Goal: Use online tool/utility: Utilize a website feature to perform a specific function

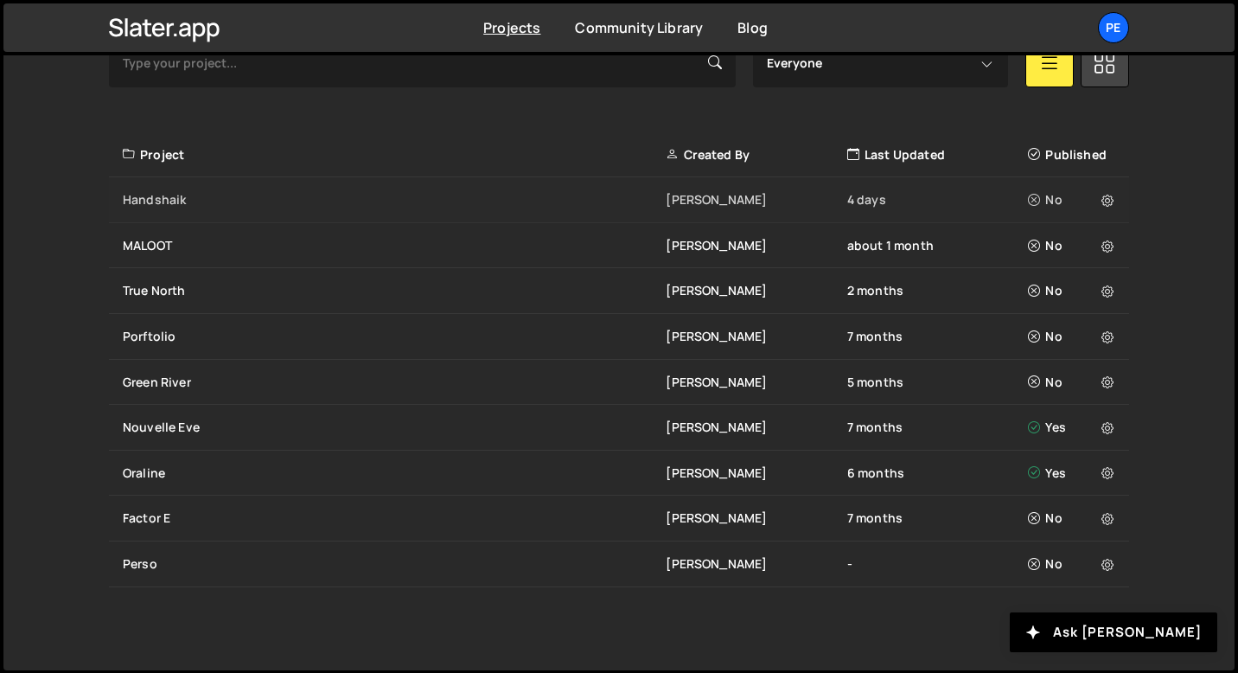
scroll to position [567, 0]
click at [265, 199] on div "Handshaik" at bounding box center [394, 199] width 543 height 17
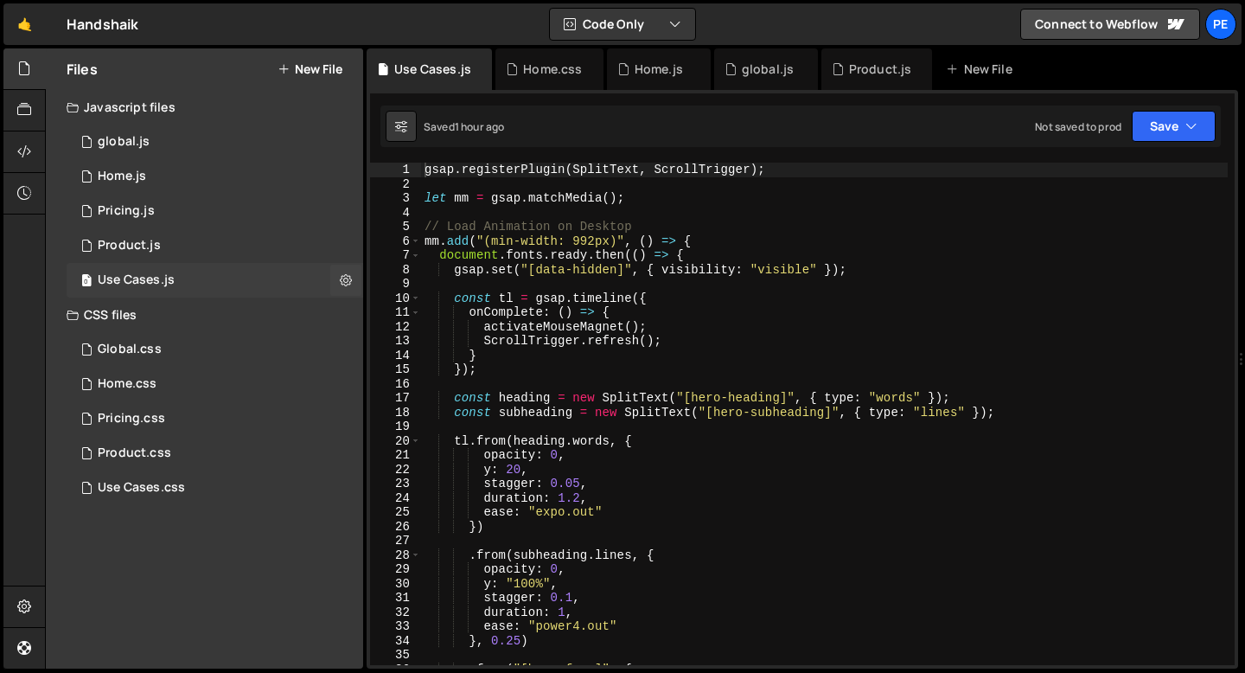
click at [187, 284] on div "0 Use Cases.js 0" at bounding box center [215, 280] width 297 height 35
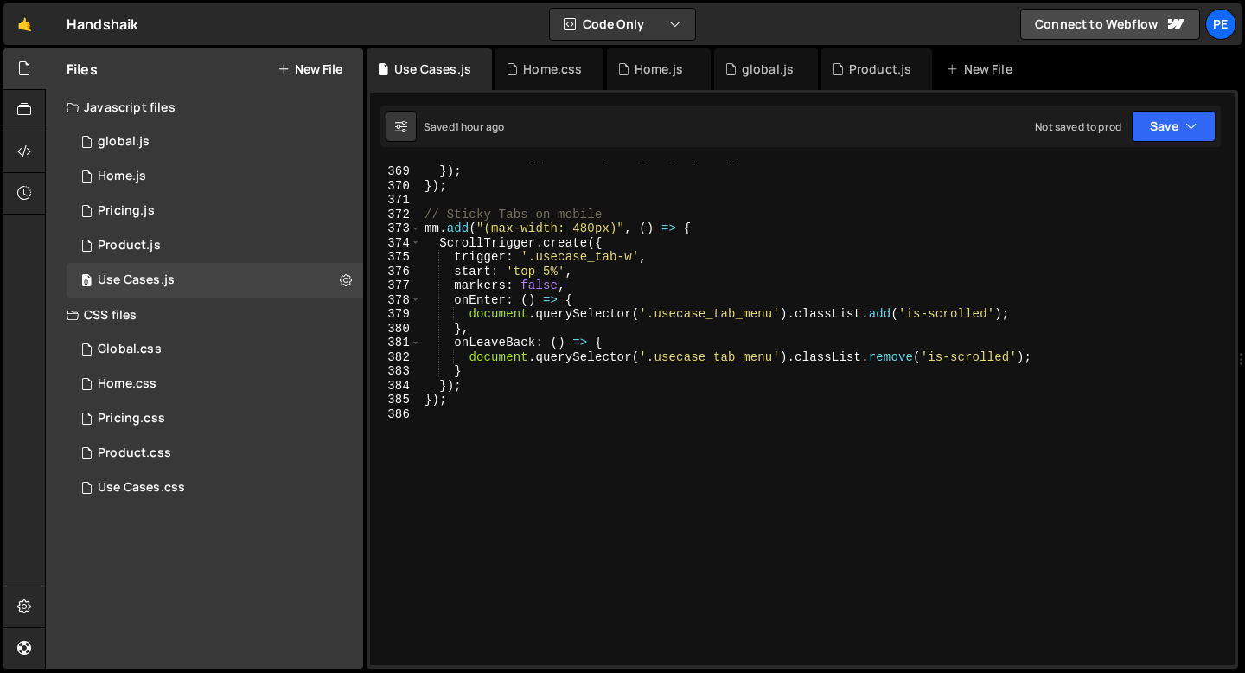
scroll to position [5248, 0]
click at [480, 412] on div "setTimeout ( updateTabpaneBgHeight , 300 ) ; // allow time for tab transition }…" at bounding box center [824, 415] width 807 height 531
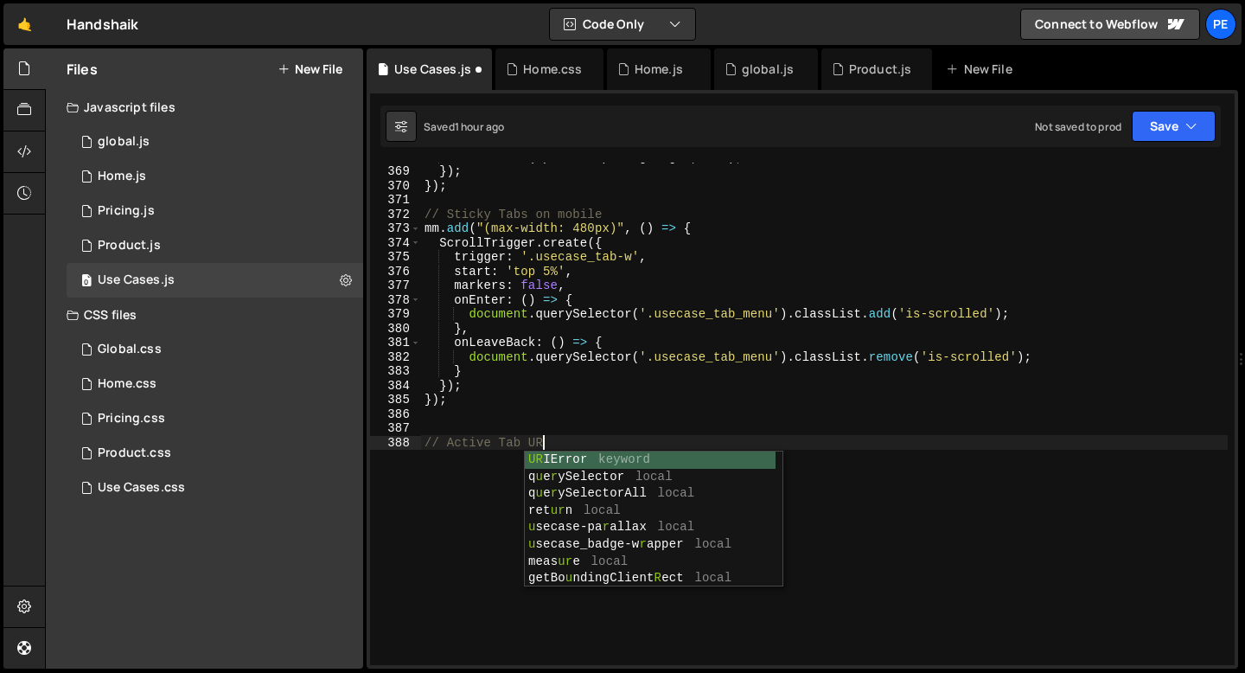
type textarea "// Active Tab URL"
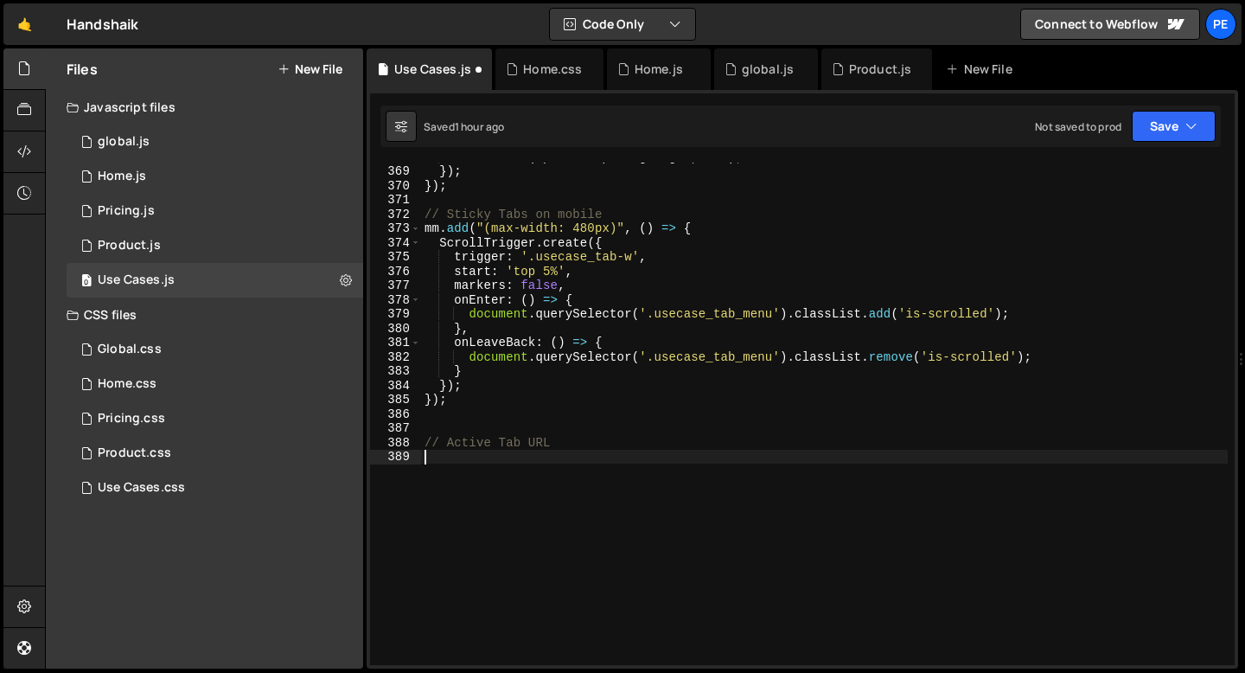
paste textarea "});"
type textarea "});"
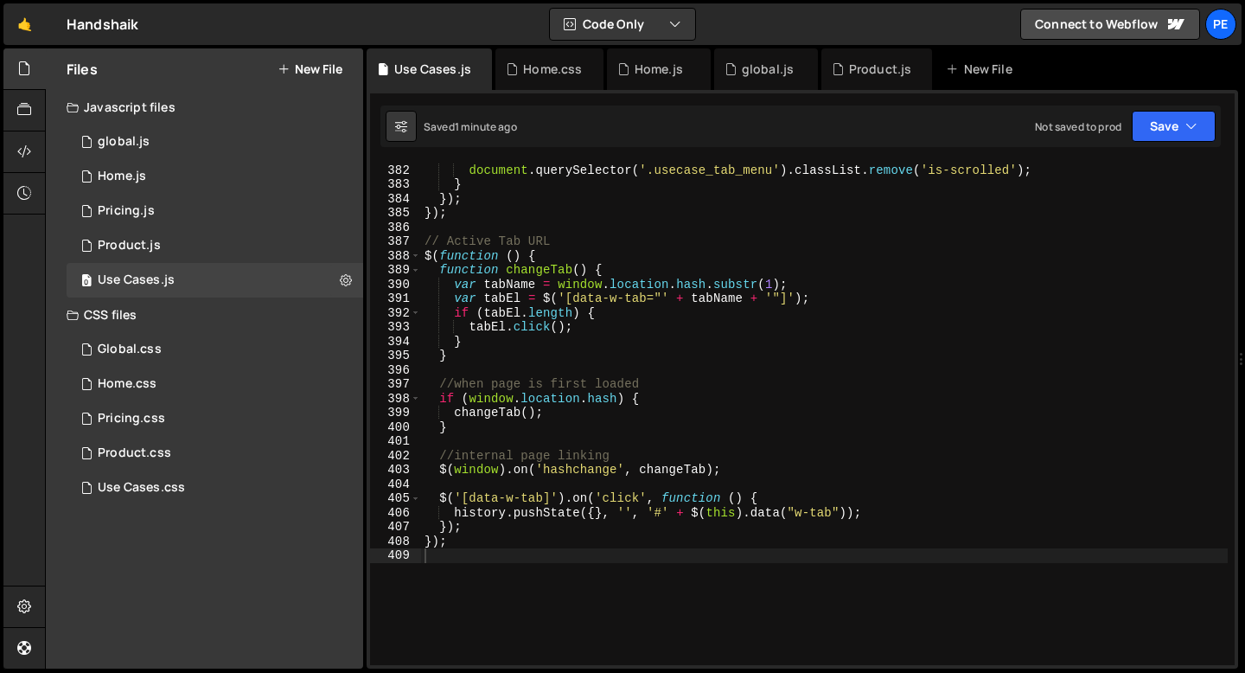
scroll to position [5435, 0]
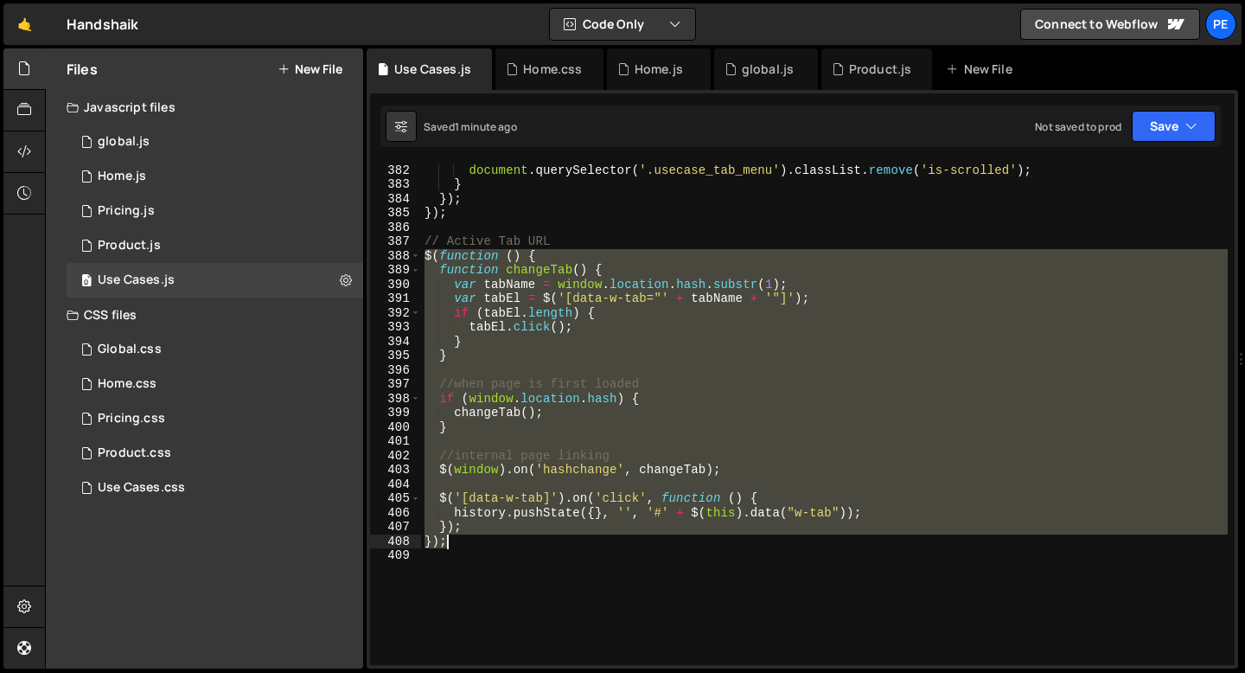
drag, startPoint x: 423, startPoint y: 254, endPoint x: 453, endPoint y: 540, distance: 287.8
click at [453, 540] on div "onLeaveBack : ( ) => { document . querySelector ( '.usecase_tab_menu' ) . class…" at bounding box center [824, 414] width 807 height 531
paste textarea
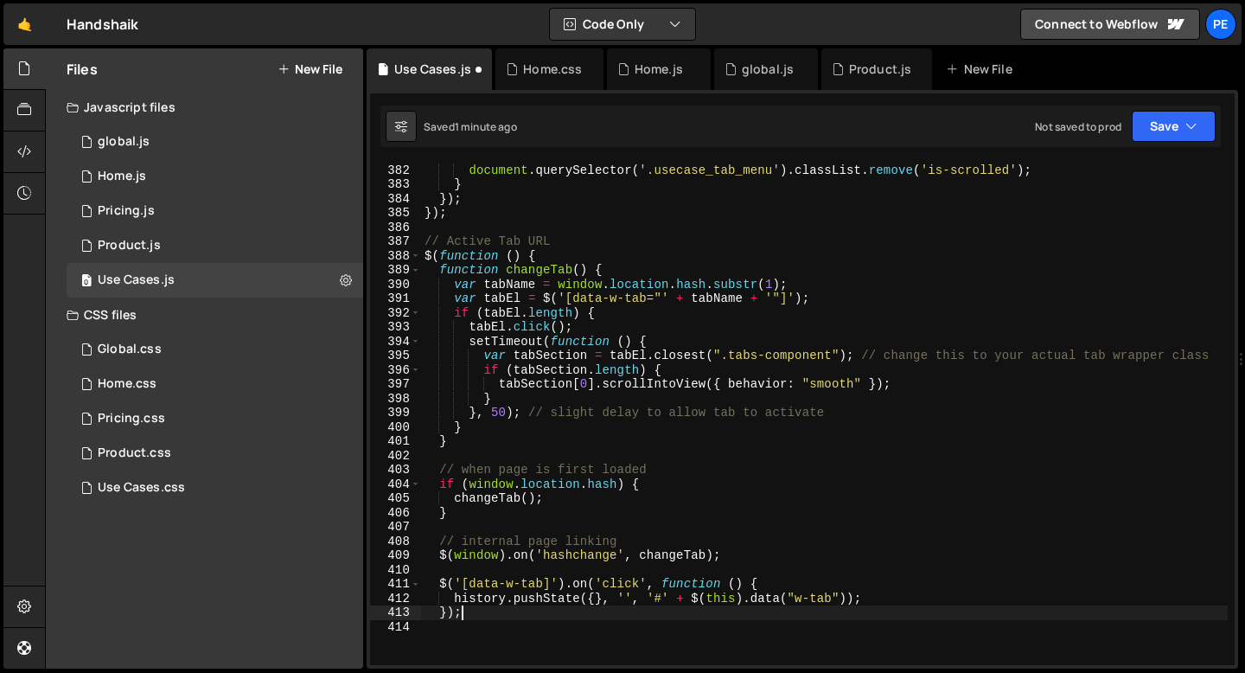
type textarea "history.pushState({}, '', '#' + $(this).data("w-tab"));"
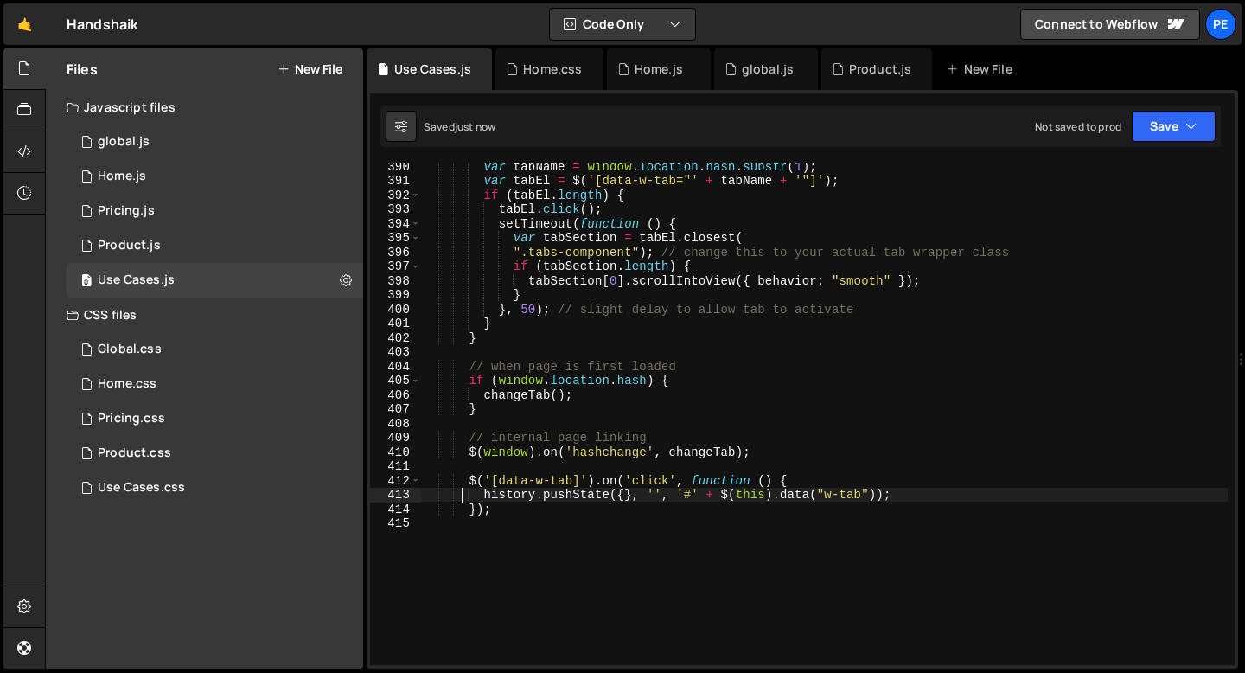
scroll to position [5553, 0]
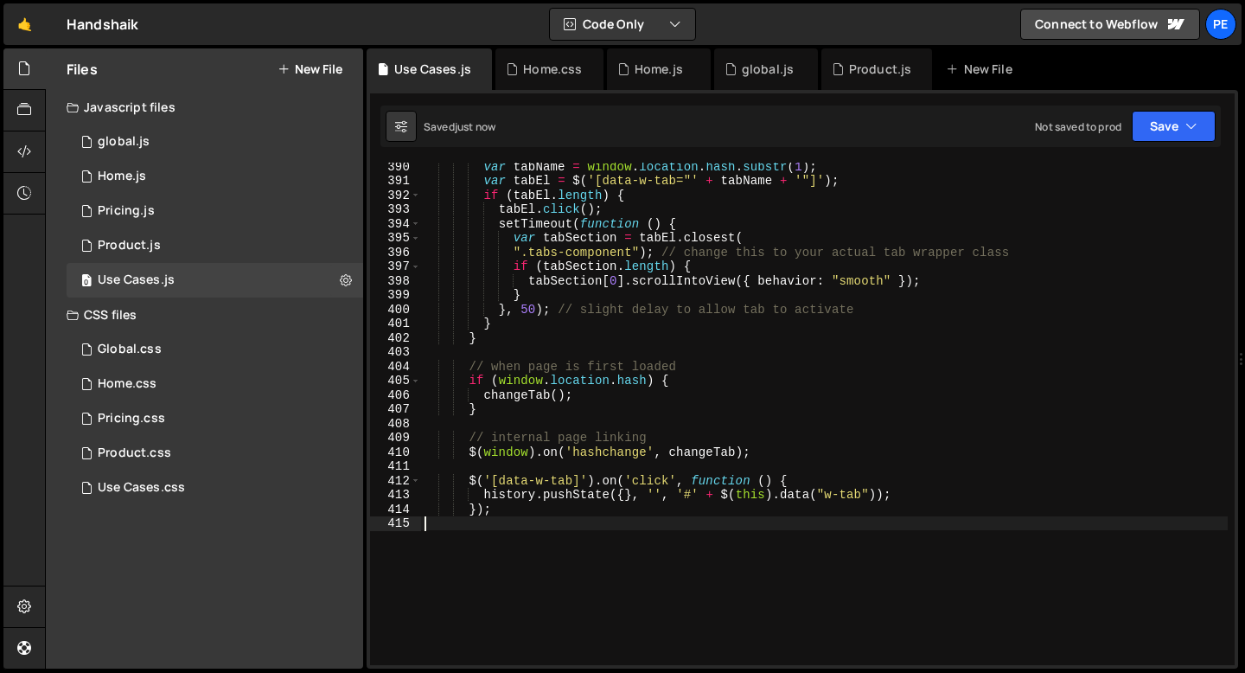
click at [515, 524] on div "var tabName = window . location . hash . substr ( 1 ) ; var tabEl = $ ( '[data-…" at bounding box center [824, 424] width 807 height 531
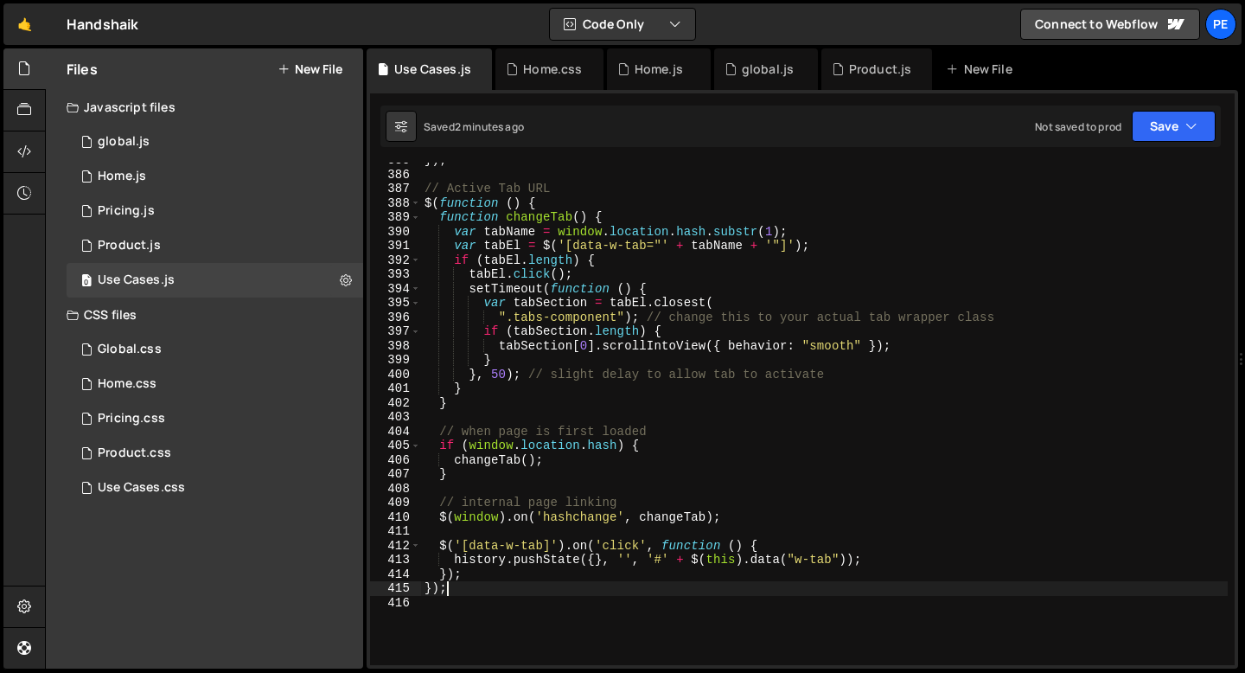
scroll to position [5458, 0]
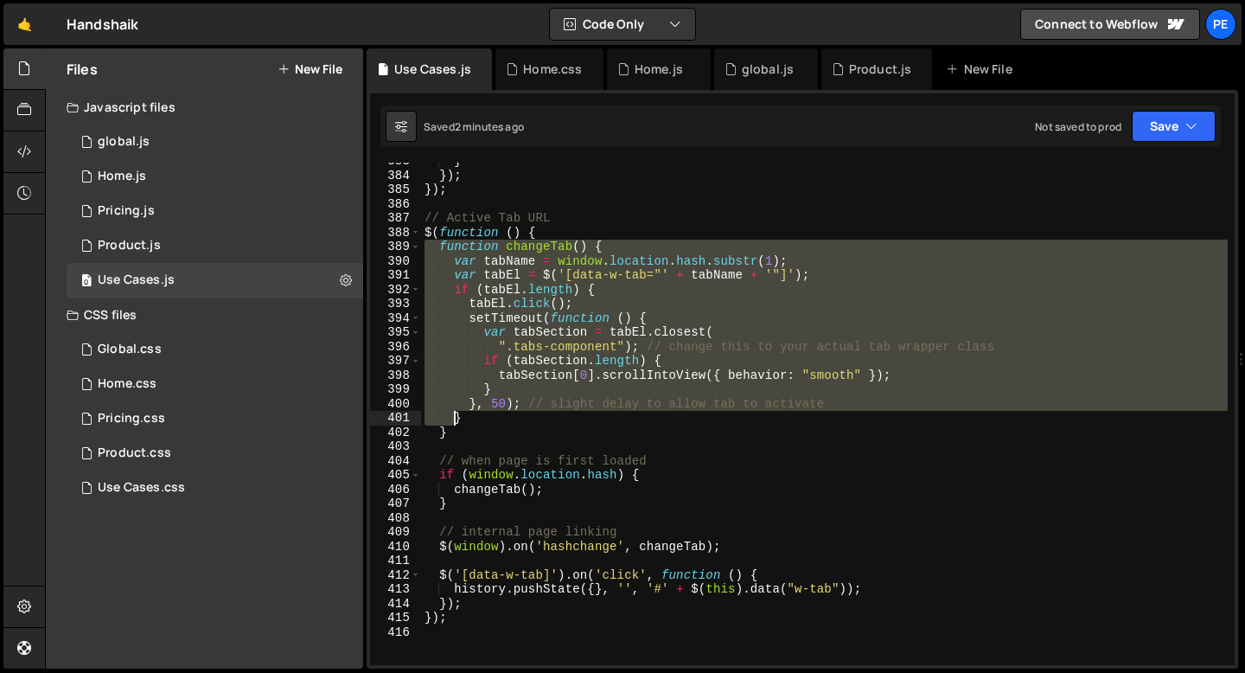
drag, startPoint x: 426, startPoint y: 240, endPoint x: 451, endPoint y: 413, distance: 174.7
click at [451, 413] on div "} }) ; }) ; // Active Tab URL $ ( function ( ) { function changeTab ( ) { var t…" at bounding box center [824, 419] width 807 height 531
click at [425, 234] on div "} }) ; }) ; // Active Tab URL $ ( function ( ) { function changeTab ( ) { var t…" at bounding box center [824, 419] width 807 height 531
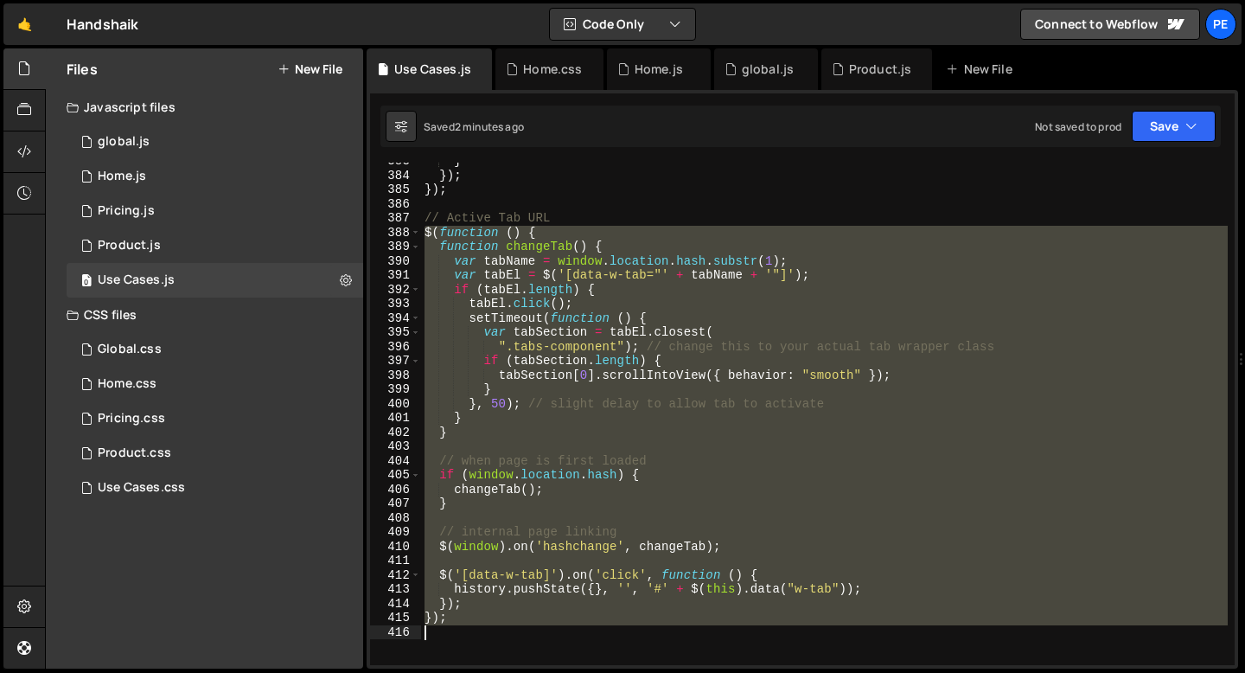
drag, startPoint x: 425, startPoint y: 234, endPoint x: 478, endPoint y: 623, distance: 391.9
click at [478, 623] on div "} }) ; }) ; // Active Tab URL $ ( function ( ) { function changeTab ( ) { var t…" at bounding box center [824, 419] width 807 height 531
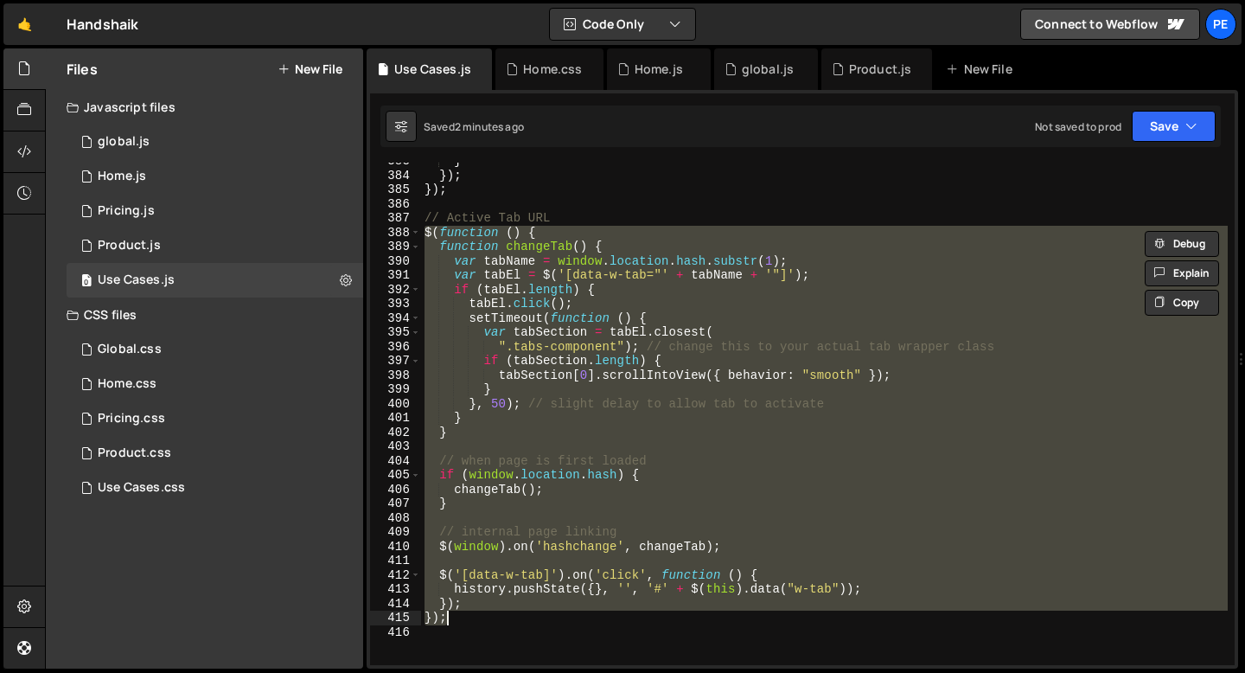
paste textarea
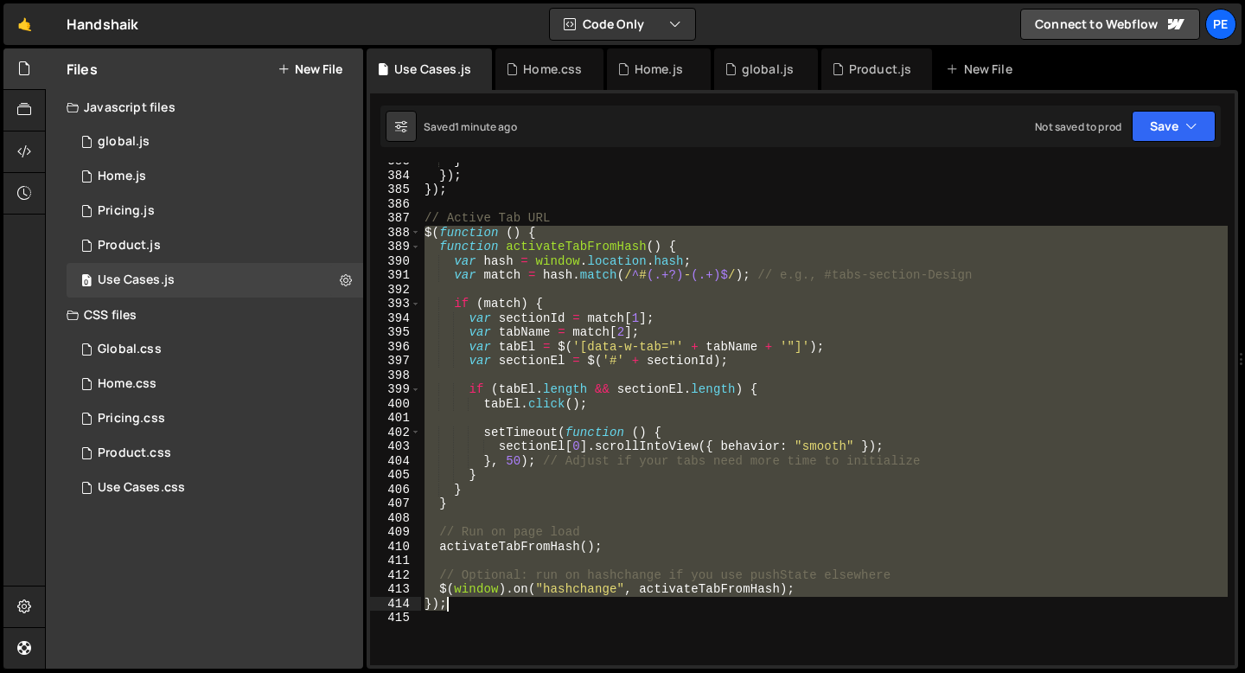
drag, startPoint x: 424, startPoint y: 231, endPoint x: 470, endPoint y: 601, distance: 373.0
click at [470, 601] on div "} }) ; }) ; // Active Tab URL $ ( function ( ) { function activateTabFromHash (…" at bounding box center [824, 419] width 807 height 531
paste textarea
drag, startPoint x: 426, startPoint y: 232, endPoint x: 471, endPoint y: 607, distance: 377.9
click at [471, 606] on div "} }) ; }) ; // Active Tab URL $ ( function ( ) { function activateTabFromHash (…" at bounding box center [824, 419] width 807 height 531
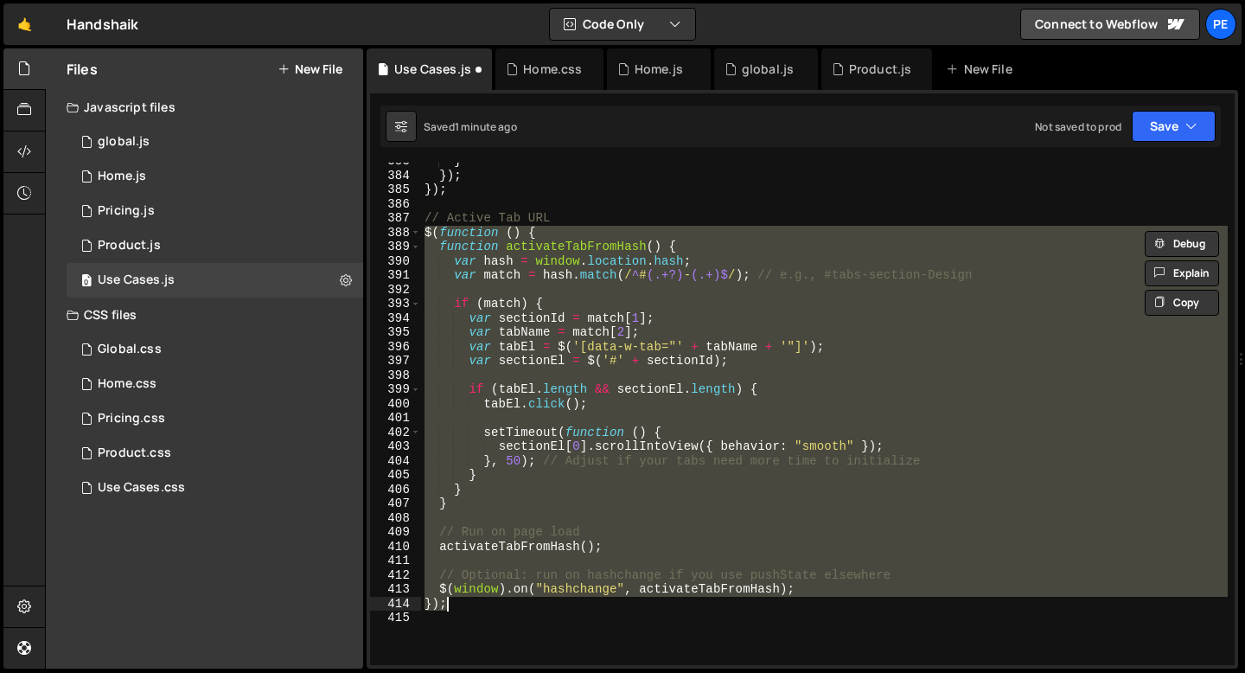
paste textarea
drag, startPoint x: 425, startPoint y: 227, endPoint x: 487, endPoint y: 606, distance: 384.5
click at [487, 607] on div "} }) ; }) ; // Active Tab URL $ ( function ( ) { function activateTabFromHash (…" at bounding box center [824, 419] width 807 height 531
paste textarea
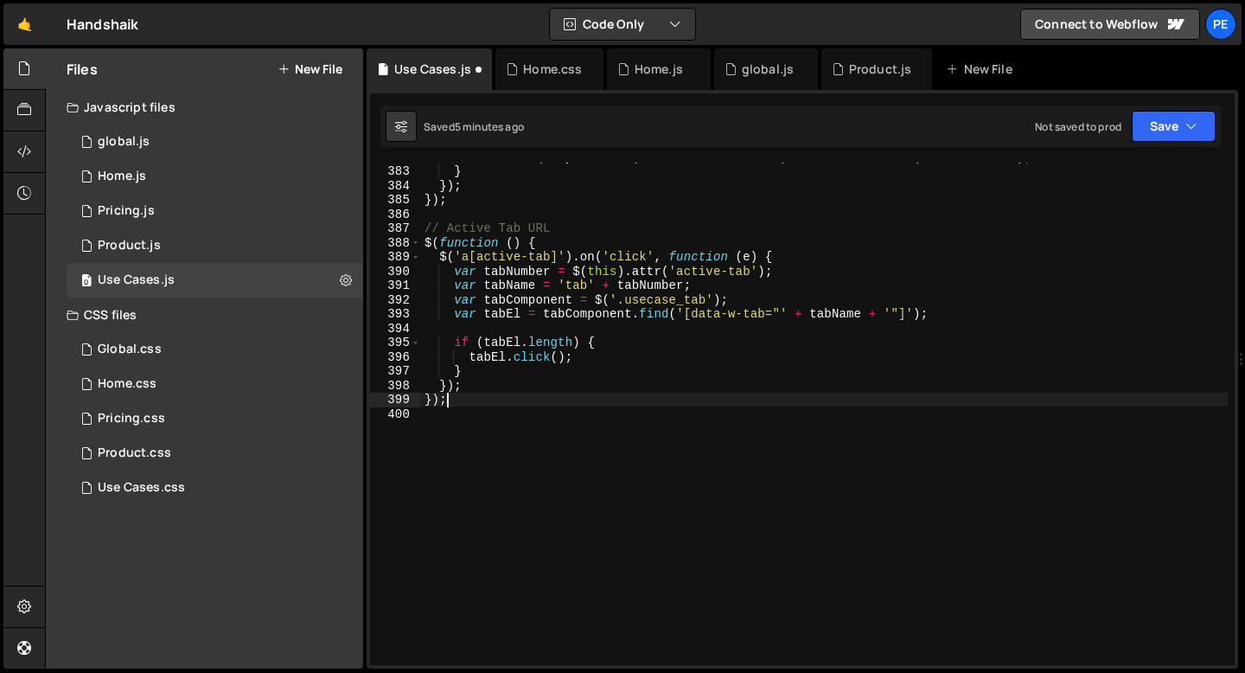
scroll to position [5448, 0]
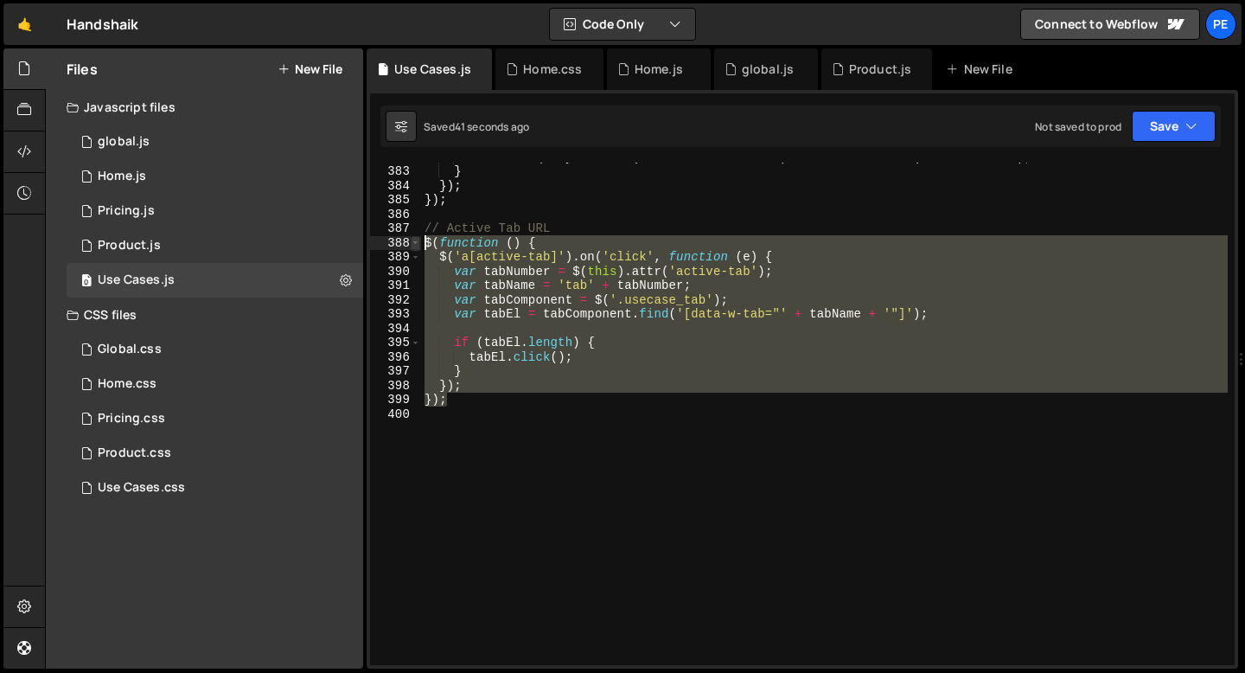
drag, startPoint x: 453, startPoint y: 399, endPoint x: 415, endPoint y: 239, distance: 164.4
click at [415, 239] on div "}); 382 383 384 385 386 387 388 389 390 391 392 393 394 395 396 397 398 399 400…" at bounding box center [802, 414] width 865 height 502
paste textarea "});"
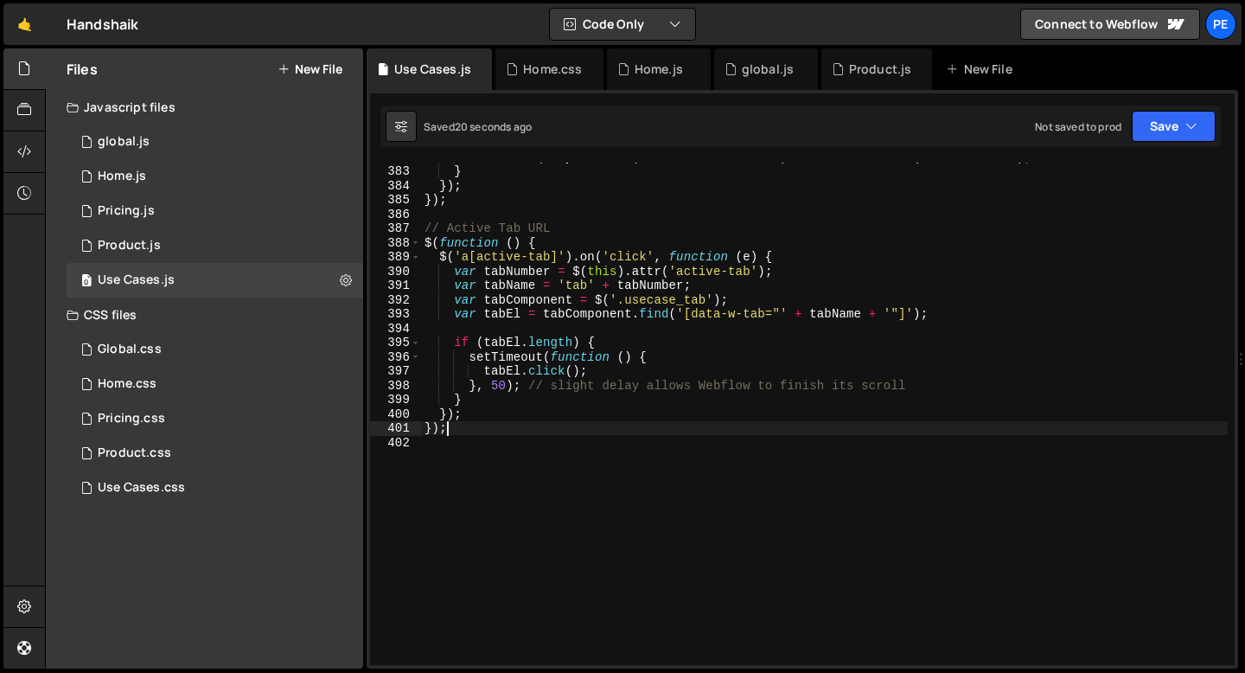
click at [505, 391] on div "document . querySelector ( '.usecase_tab_menu' ) . classList . remove ( 'is-scr…" at bounding box center [824, 415] width 807 height 531
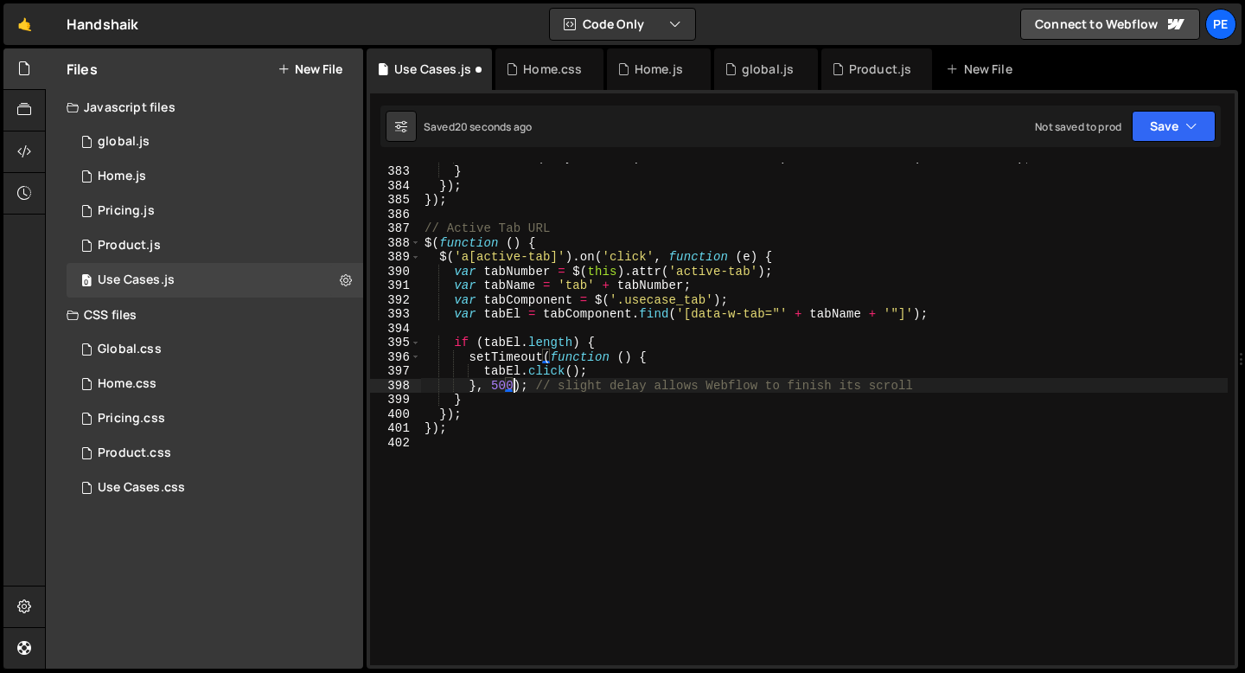
scroll to position [0, 5]
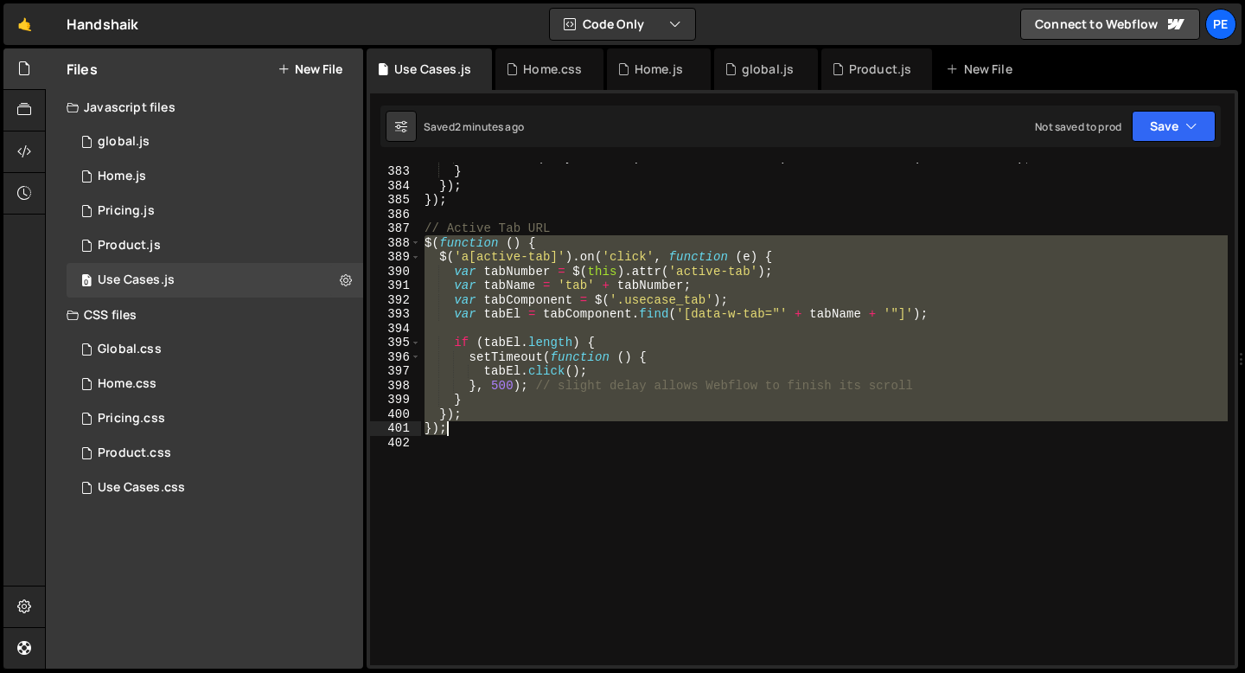
drag, startPoint x: 427, startPoint y: 244, endPoint x: 465, endPoint y: 425, distance: 185.5
click at [464, 430] on div "document . querySelector ( '.usecase_tab_menu' ) . classList . remove ( 'is-scr…" at bounding box center [824, 415] width 807 height 531
paste textarea
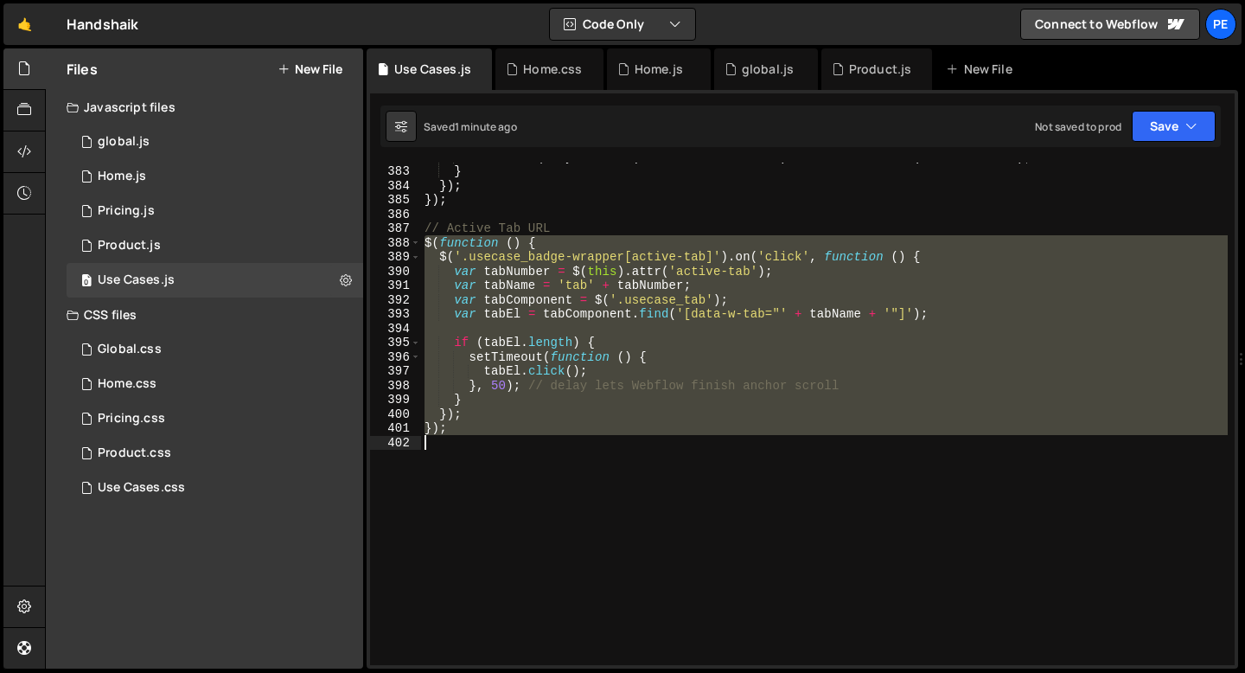
drag, startPoint x: 424, startPoint y: 239, endPoint x: 464, endPoint y: 436, distance: 200.4
click at [464, 436] on div "document . querySelector ( '.usecase_tab_menu' ) . classList . remove ( 'is-scr…" at bounding box center [824, 415] width 807 height 531
paste textarea
type textarea "});"
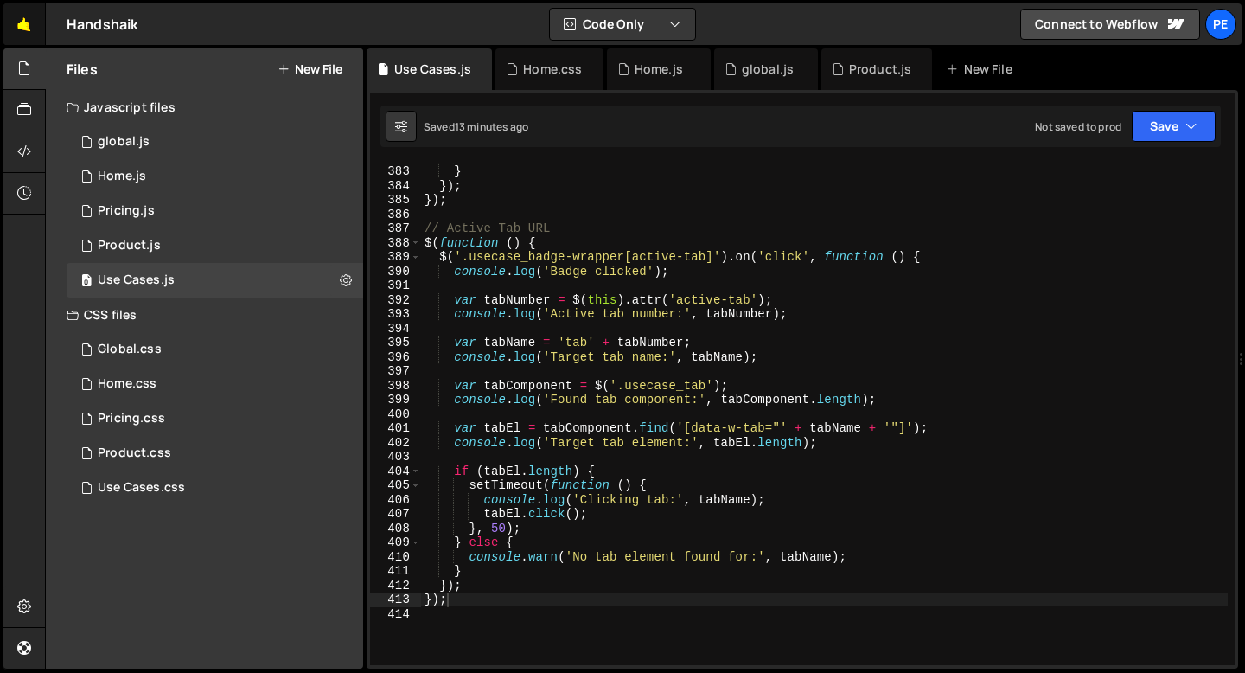
click at [23, 37] on link "🤙" at bounding box center [24, 24] width 42 height 42
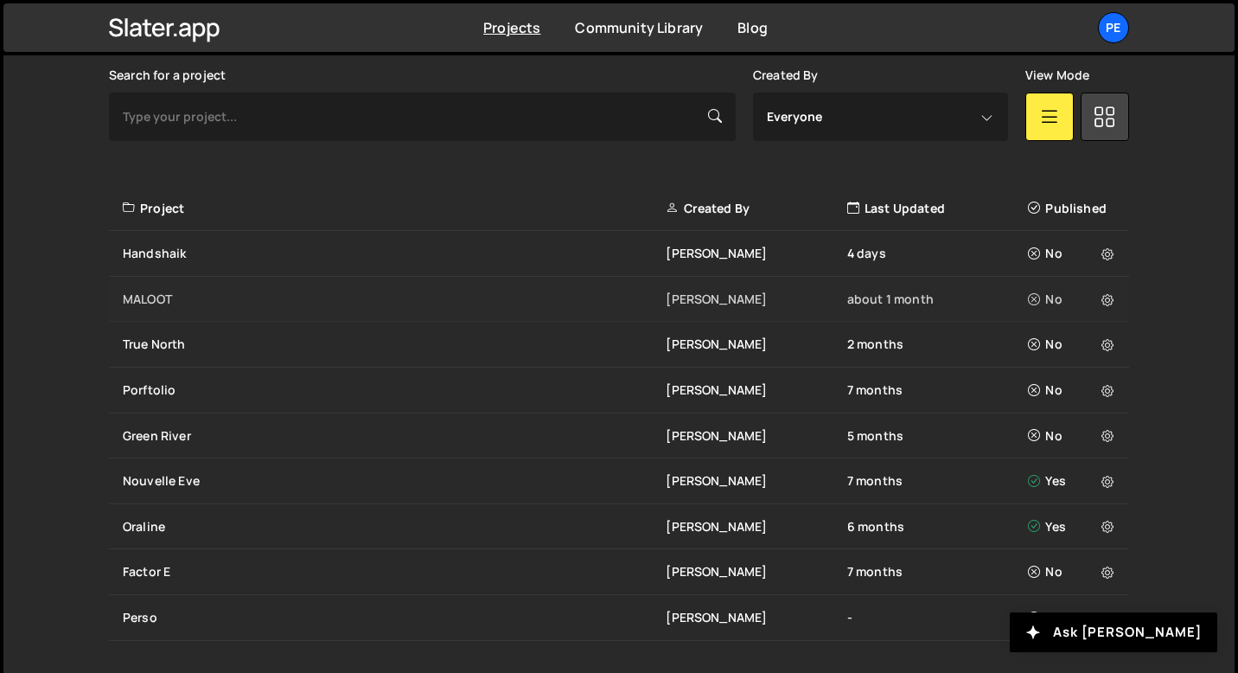
scroll to position [514, 0]
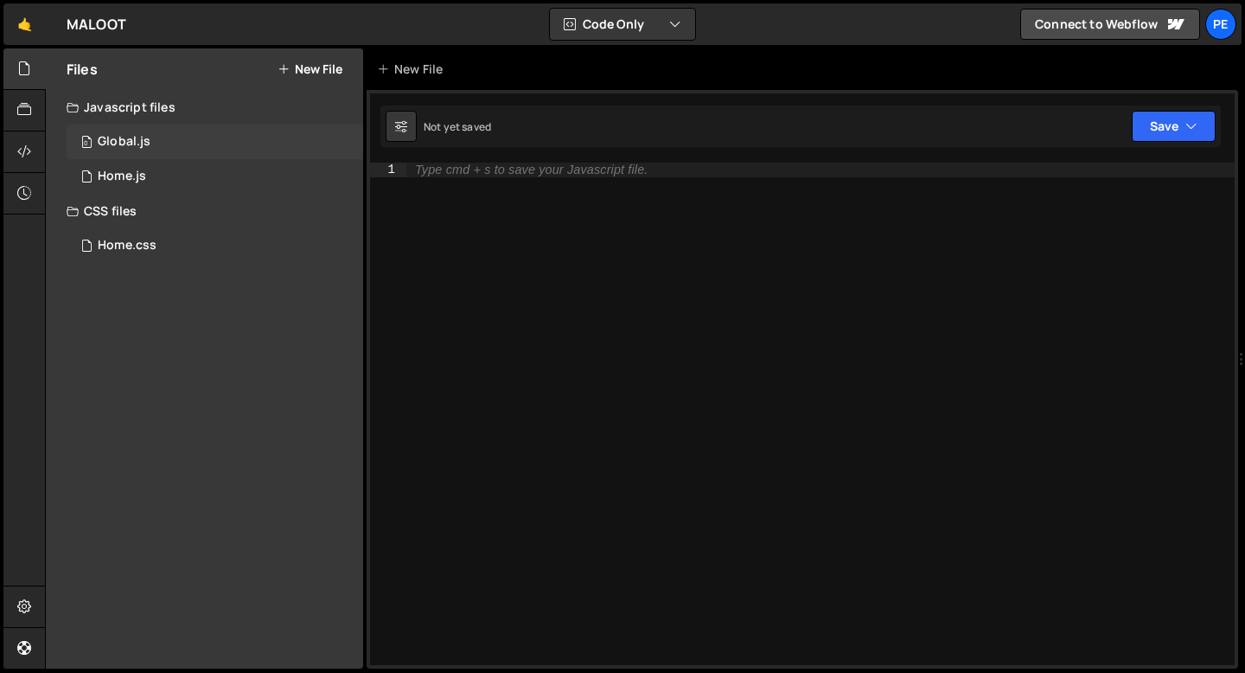
click at [167, 145] on div "0 Global.js 0" at bounding box center [215, 142] width 297 height 35
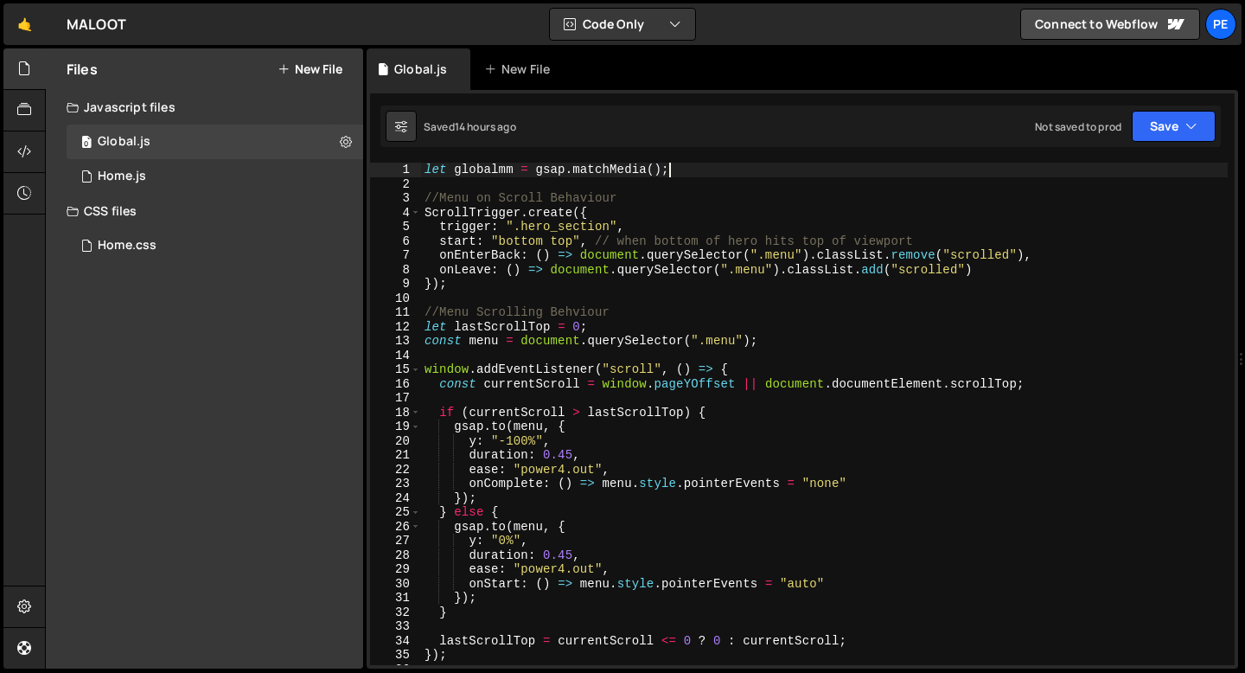
click at [711, 163] on div "let globalmm = gsap . matchMedia ( ) ; //Menu on Scroll Behaviour ScrollTrigger…" at bounding box center [824, 428] width 807 height 531
type textarea "let globalmm = gsap.matchMedia();bu"
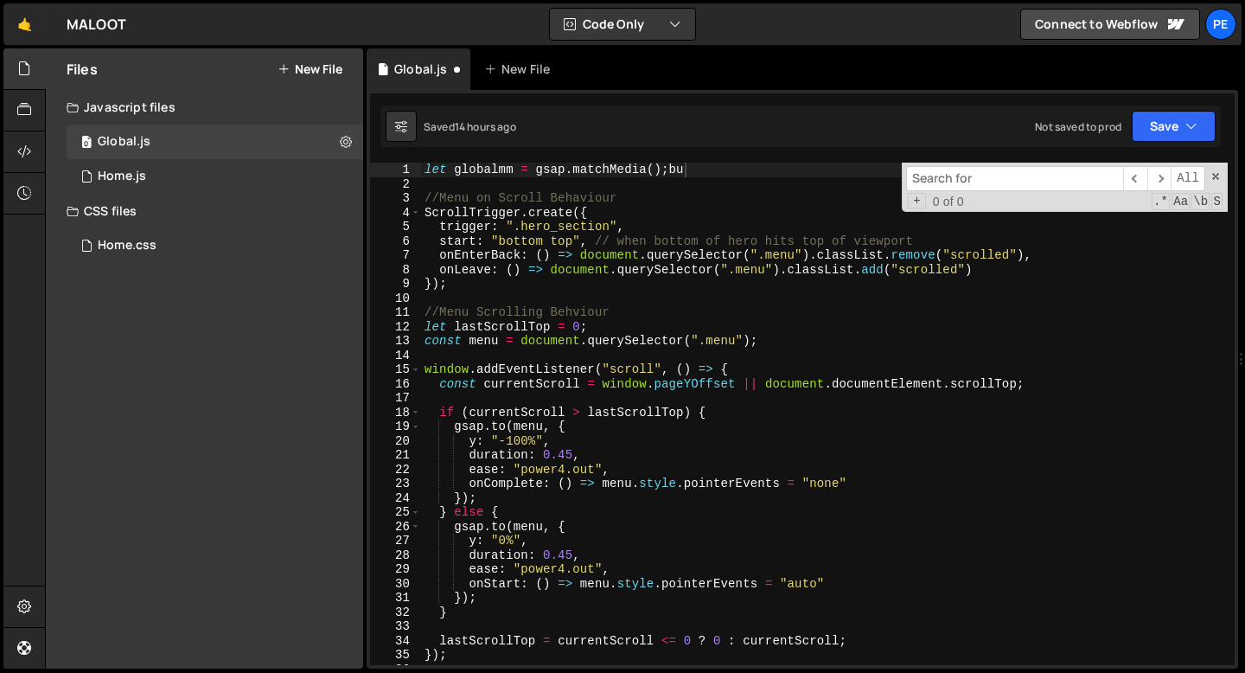
scroll to position [0, 17]
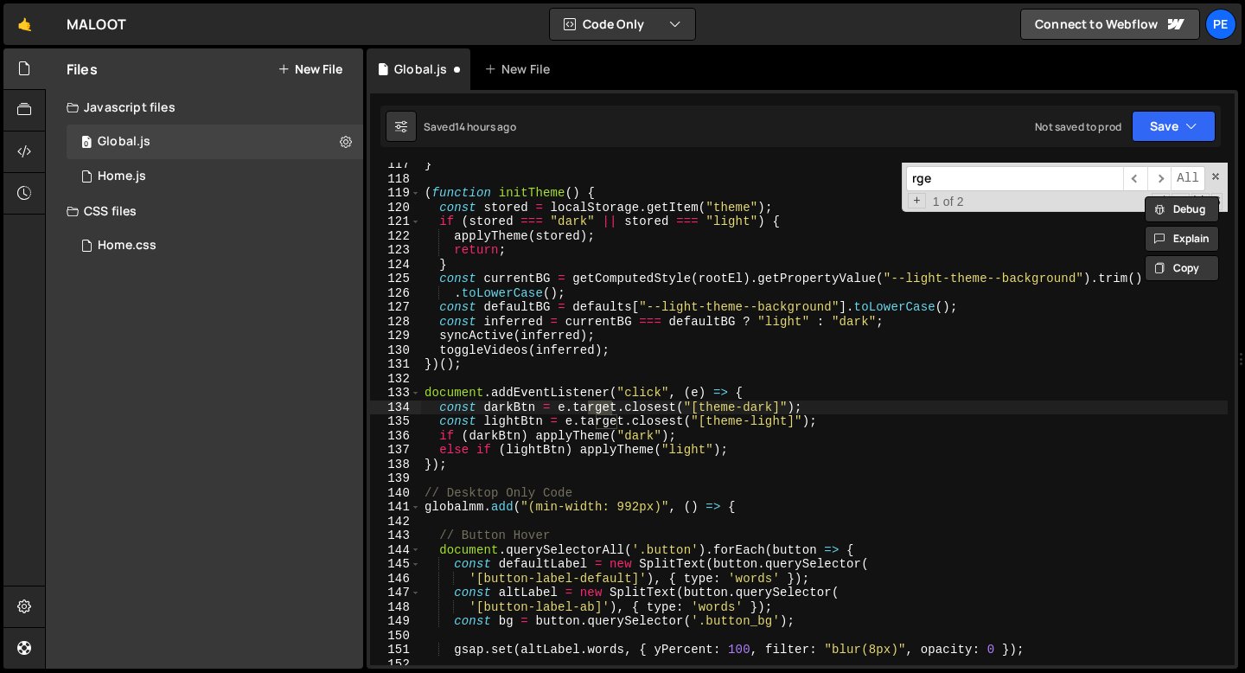
type input "rger"
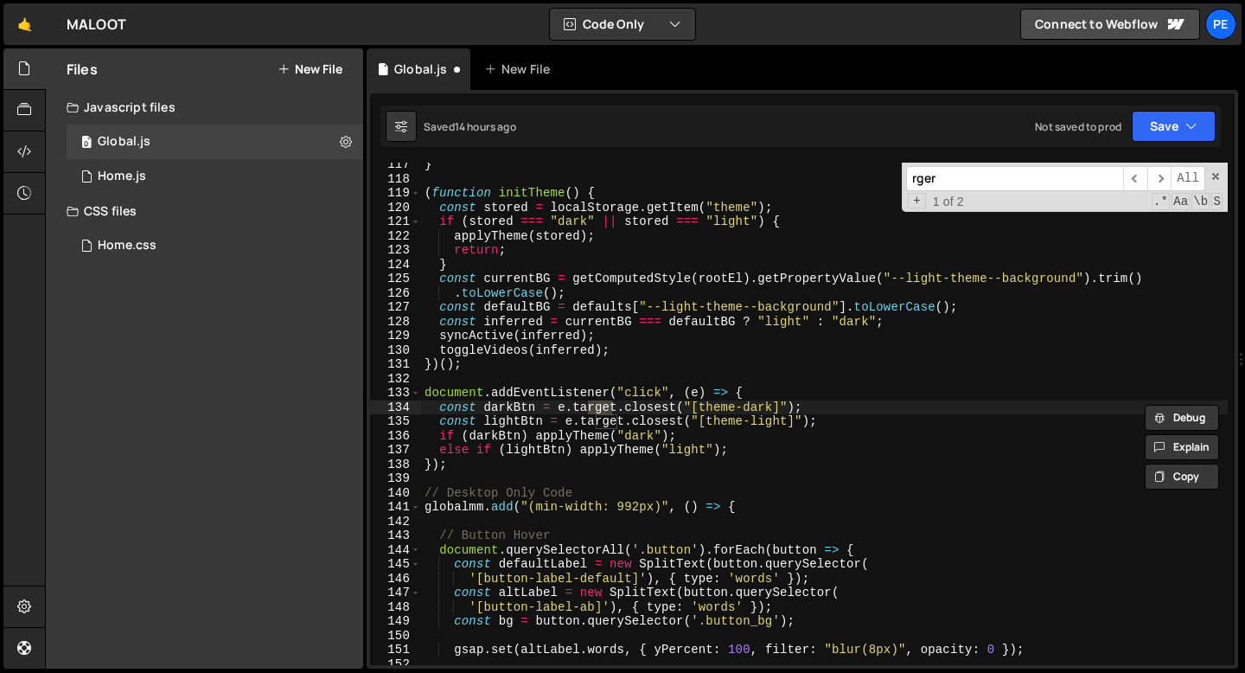
scroll to position [1660, 0]
click at [961, 185] on input "rger" at bounding box center [1014, 178] width 217 height 25
click at [961, 184] on input "rger" at bounding box center [1014, 178] width 217 height 25
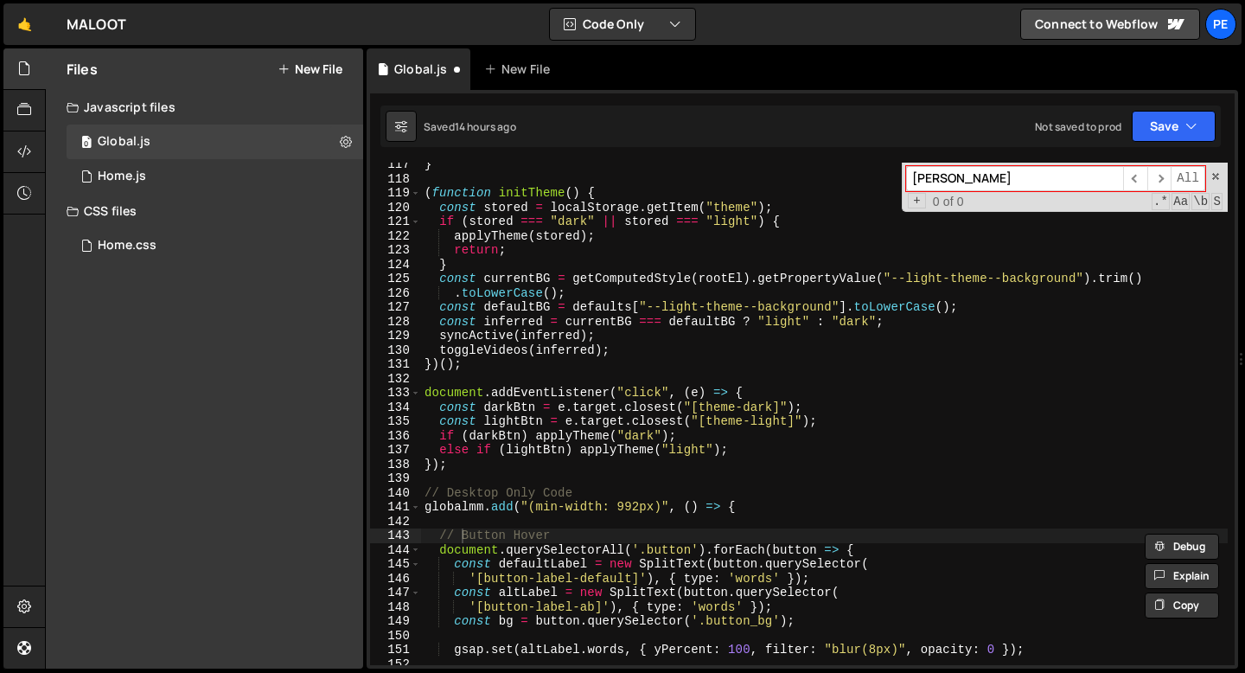
type input "burger"
click at [966, 184] on input "burger" at bounding box center [1014, 178] width 217 height 25
click at [1219, 182] on div "​ ​ All Replace All + 0 of 0 .* Aa \b S" at bounding box center [1065, 187] width 326 height 49
click at [1210, 169] on div "​ ​ All Replace All + 0 of 0 .* Aa \b S" at bounding box center [1065, 187] width 326 height 49
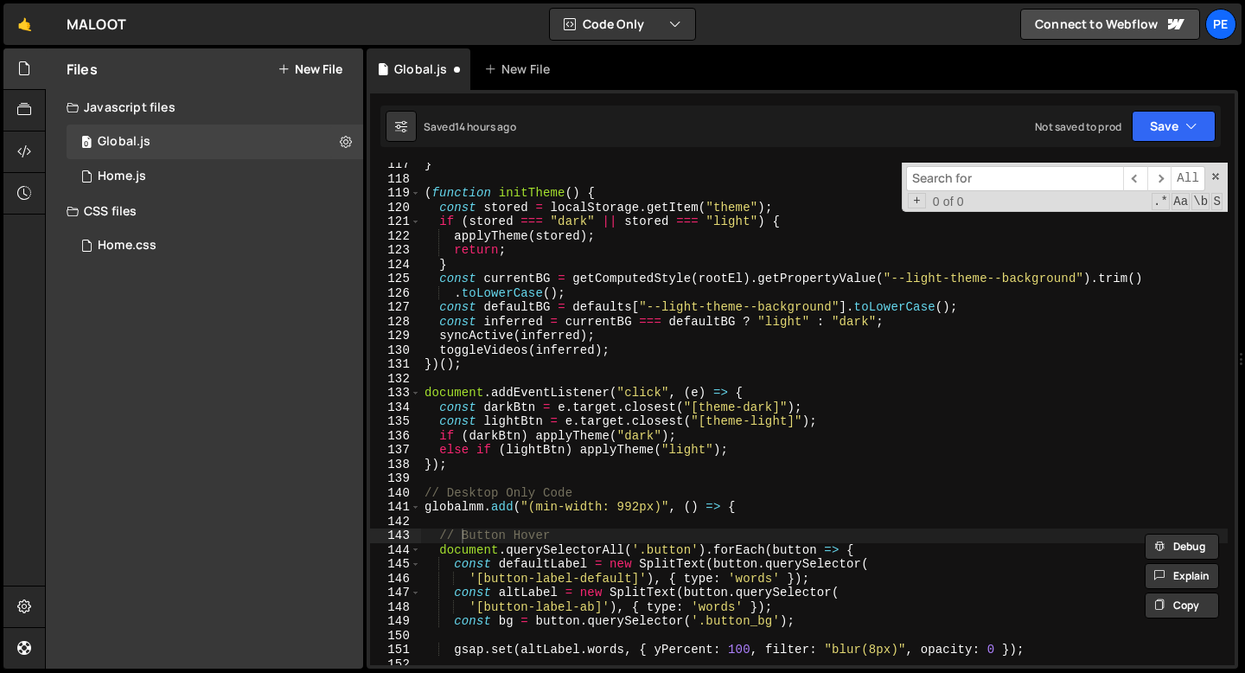
click at [1221, 181] on div "​ ​ All Replace All + 0 of 0 .* Aa \b S" at bounding box center [1065, 187] width 326 height 49
click at [1220, 180] on div "​ ​ All Replace All + 0 of 0 .* Aa \b S" at bounding box center [1065, 187] width 326 height 49
click at [1217, 179] on span at bounding box center [1216, 176] width 12 height 12
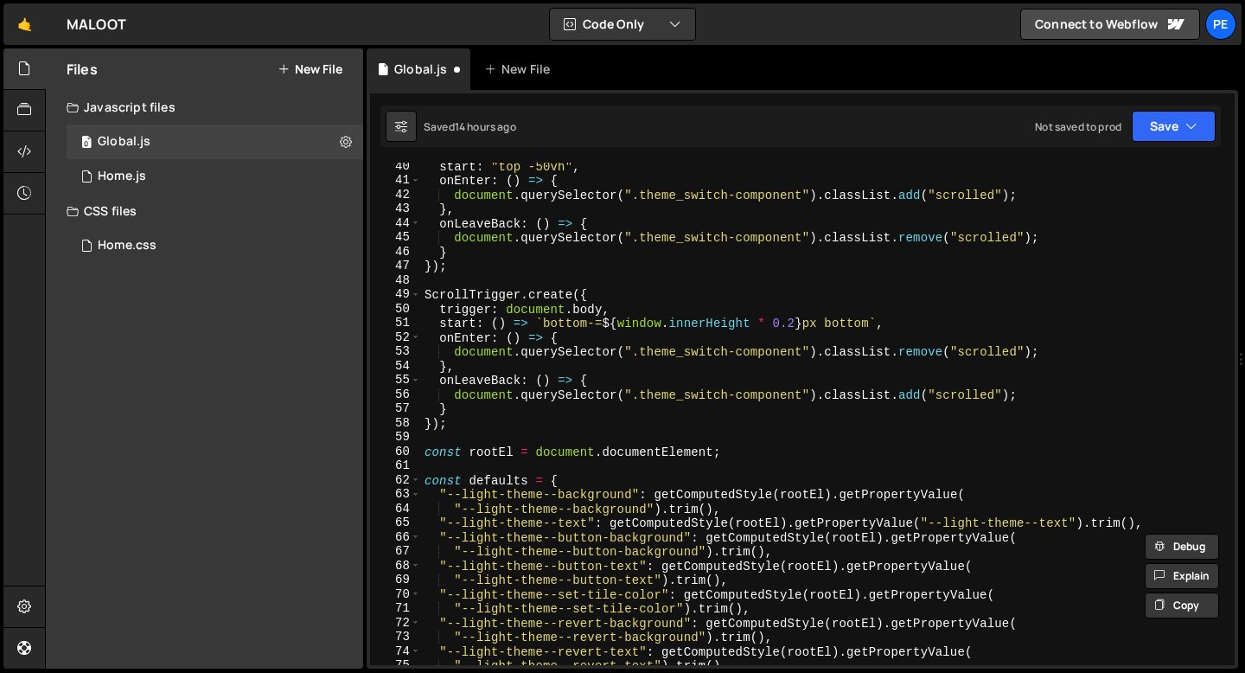
scroll to position [0, 0]
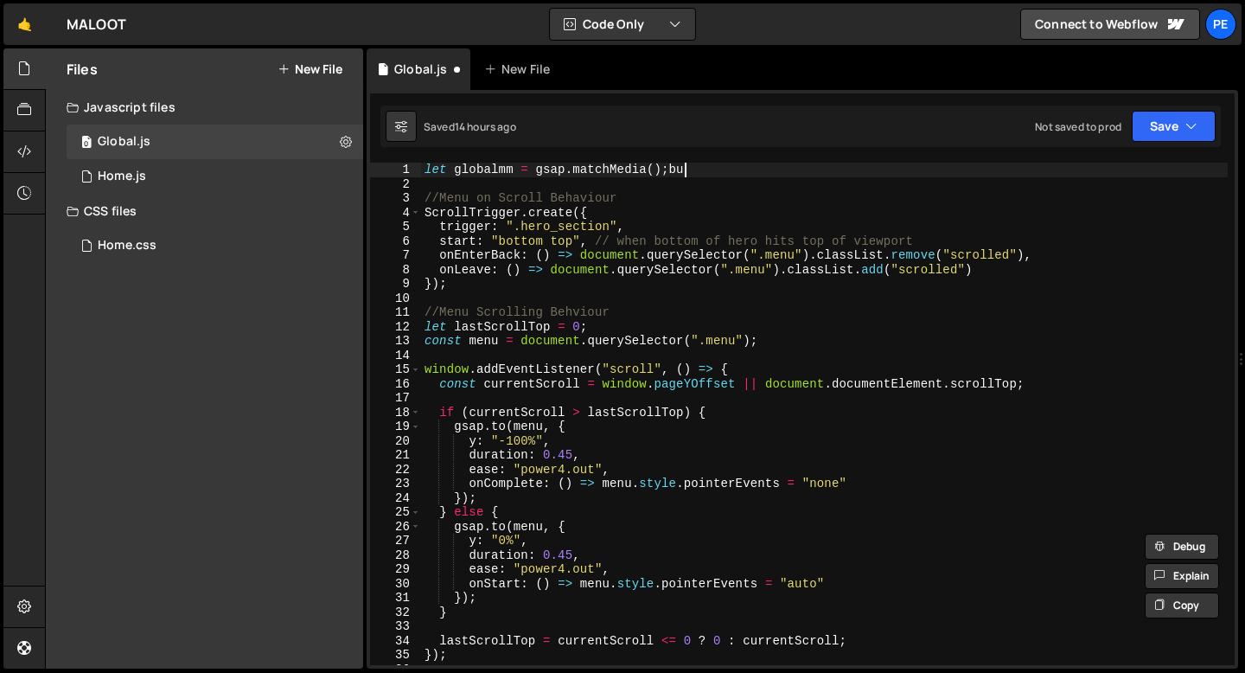
click at [781, 173] on div "let globalmm = gsap . matchMedia ( ) ; bu //Menu on Scroll Behaviour ScrollTrig…" at bounding box center [824, 428] width 807 height 531
click at [699, 203] on div "let globalmm = gsap . matchMedia ( ) ; //Menu on Scroll Behaviour ScrollTrigger…" at bounding box center [824, 428] width 807 height 531
type textarea "//Menu on Scroll Behaviour"
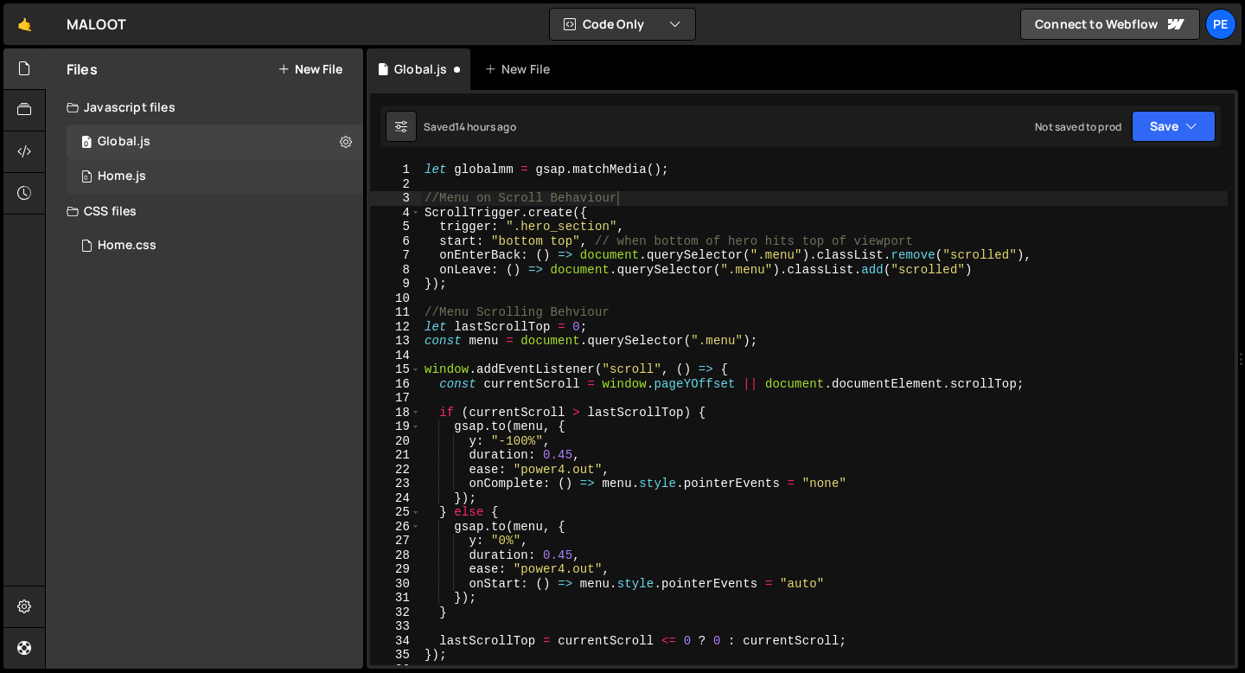
click at [234, 176] on div "0 Home.js 0" at bounding box center [215, 176] width 297 height 35
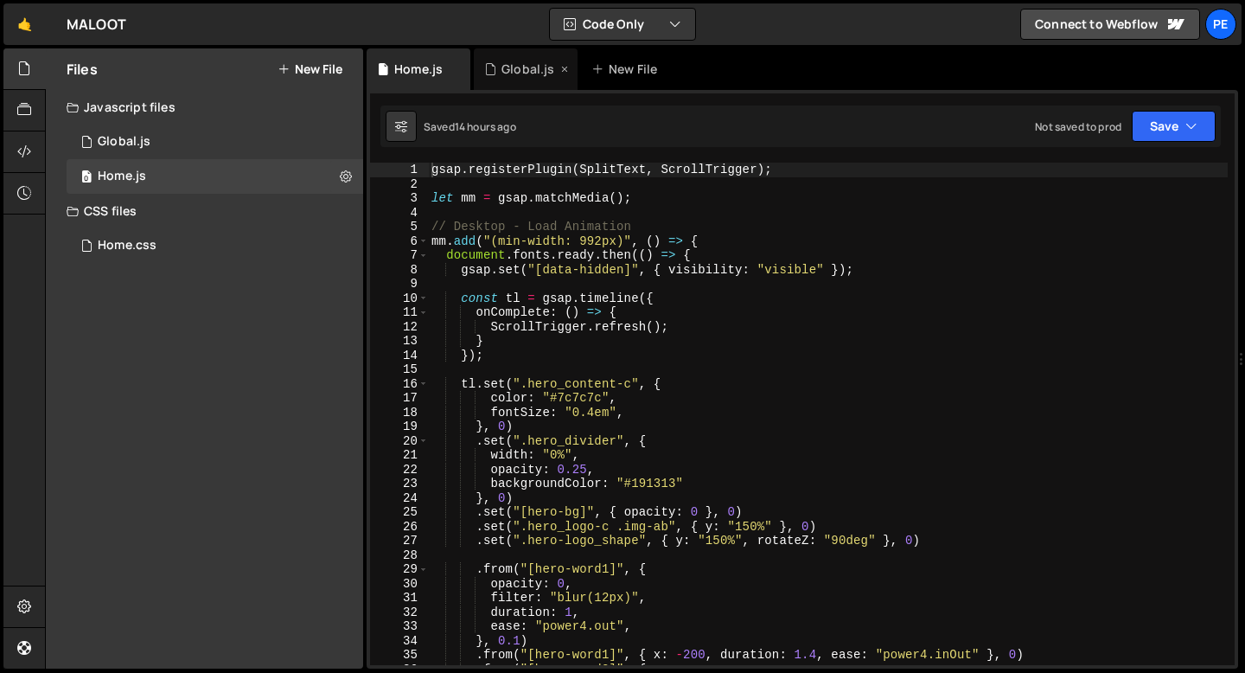
click at [564, 68] on icon at bounding box center [565, 69] width 12 height 17
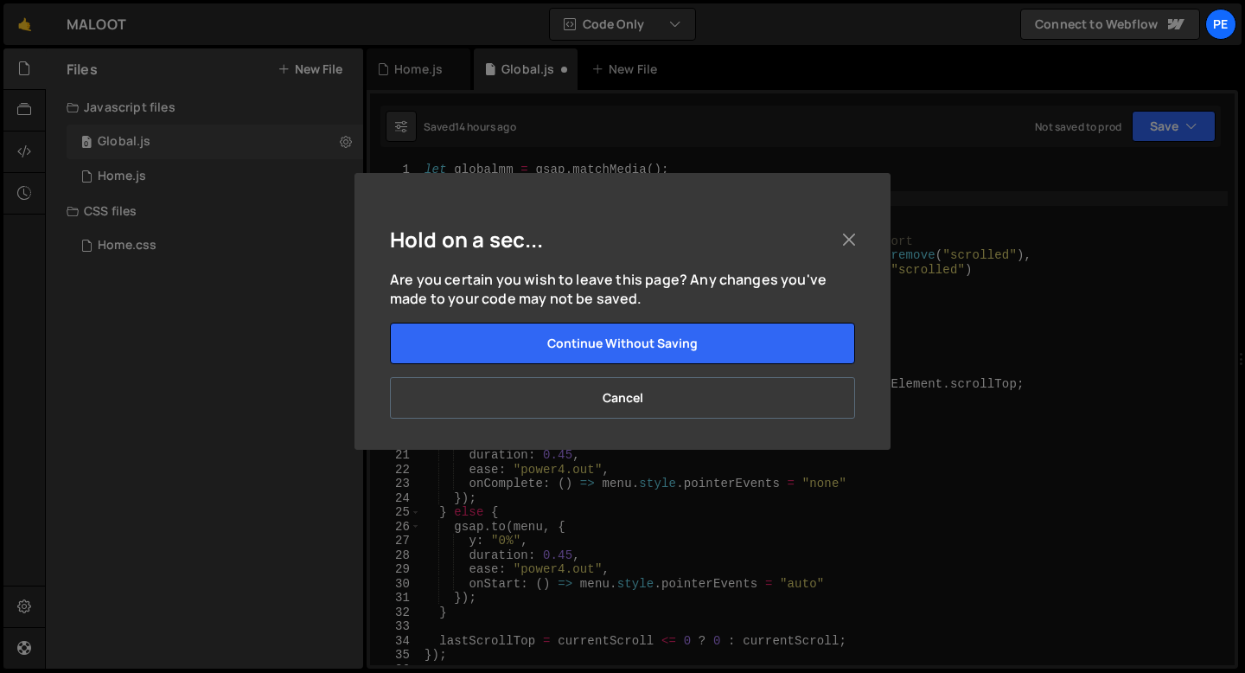
click at [573, 395] on button "Cancel" at bounding box center [622, 398] width 465 height 42
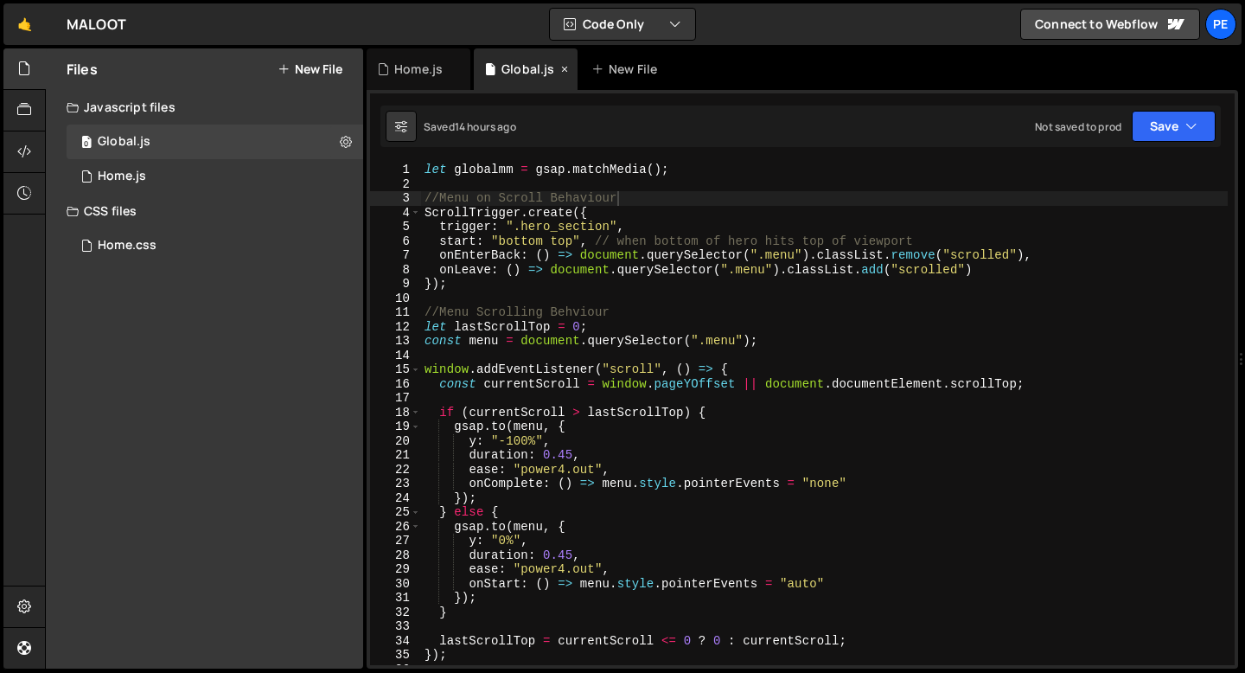
click at [561, 67] on icon at bounding box center [565, 69] width 12 height 17
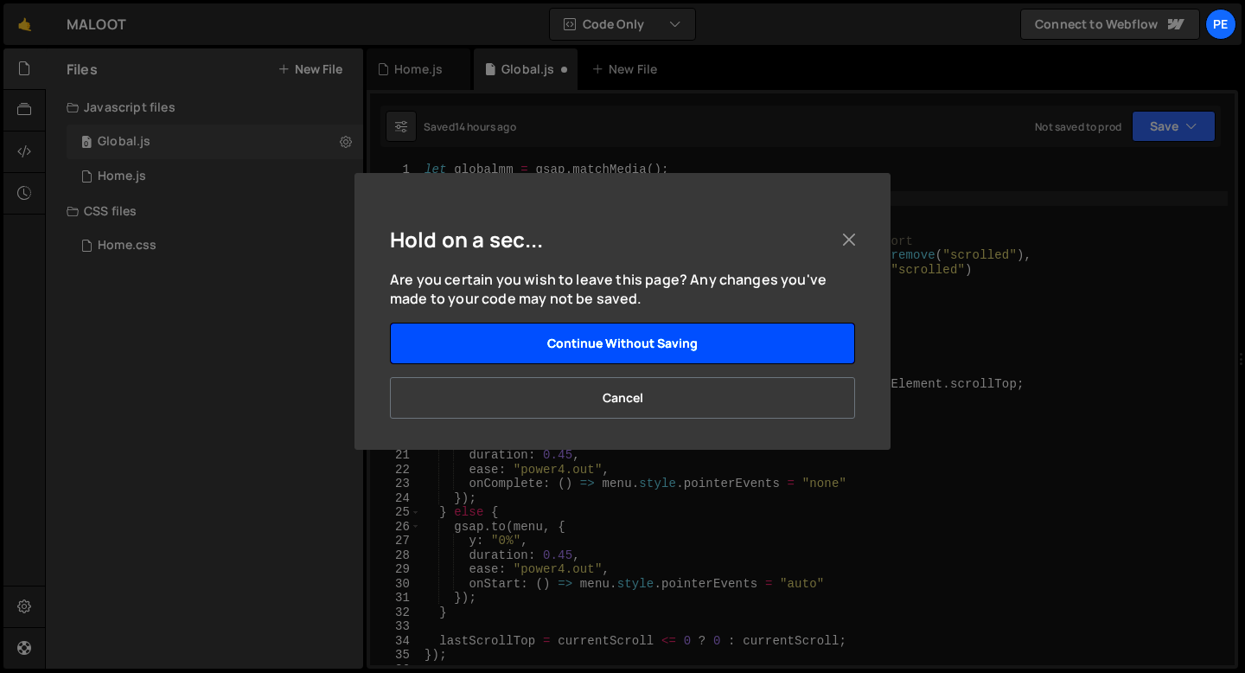
click at [630, 356] on button "Continue without saving" at bounding box center [622, 344] width 465 height 42
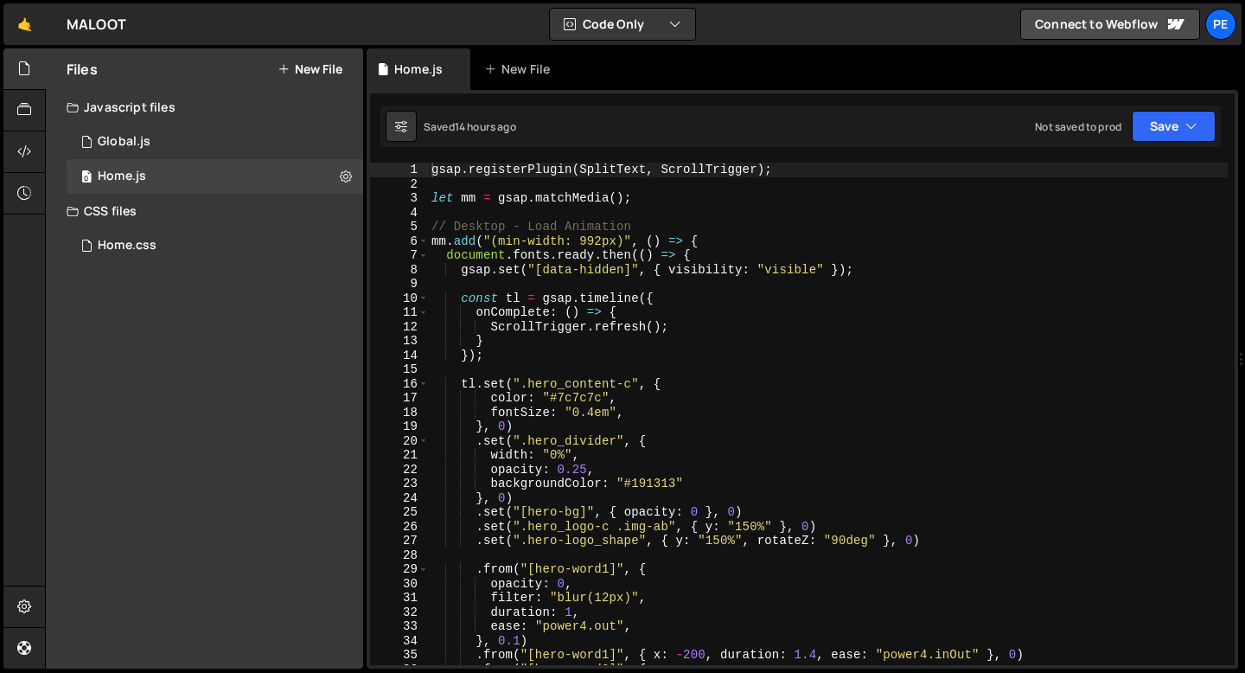
type textarea "// Desktop - Load Animation"
click at [684, 228] on div "gsap . registerPlugin ( SplitText , ScrollTrigger ) ; let mm = gsap . matchMedi…" at bounding box center [828, 428] width 800 height 531
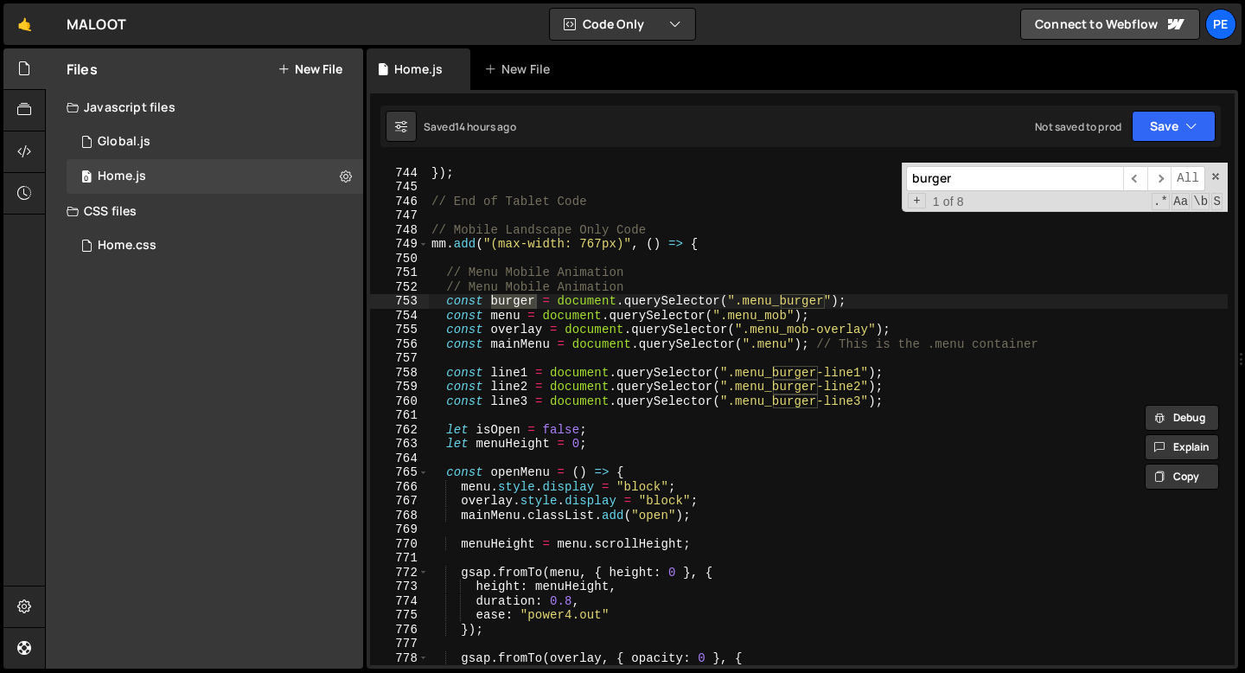
scroll to position [10611, 0]
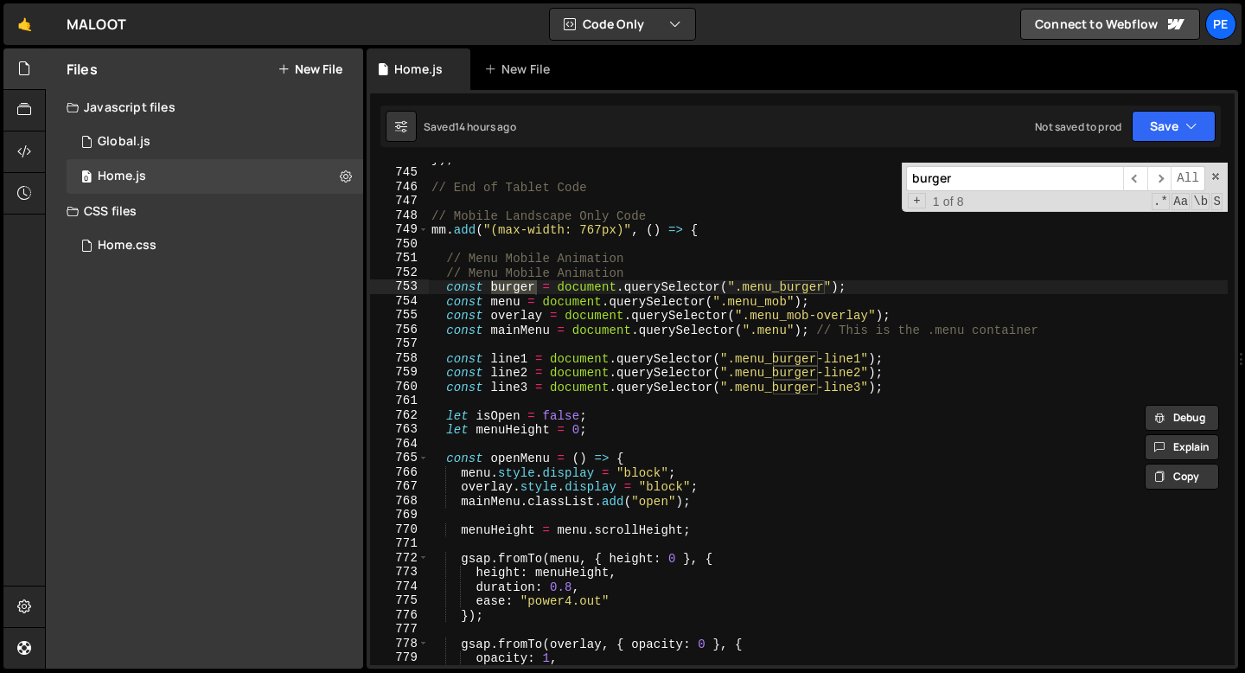
type input "burger"
type textarea "let menuHeight = 0;"
click at [641, 427] on div "}) ; // End of Tablet Code // Mobile Landscape Only Code mm . add ( "(max-width…" at bounding box center [828, 416] width 800 height 531
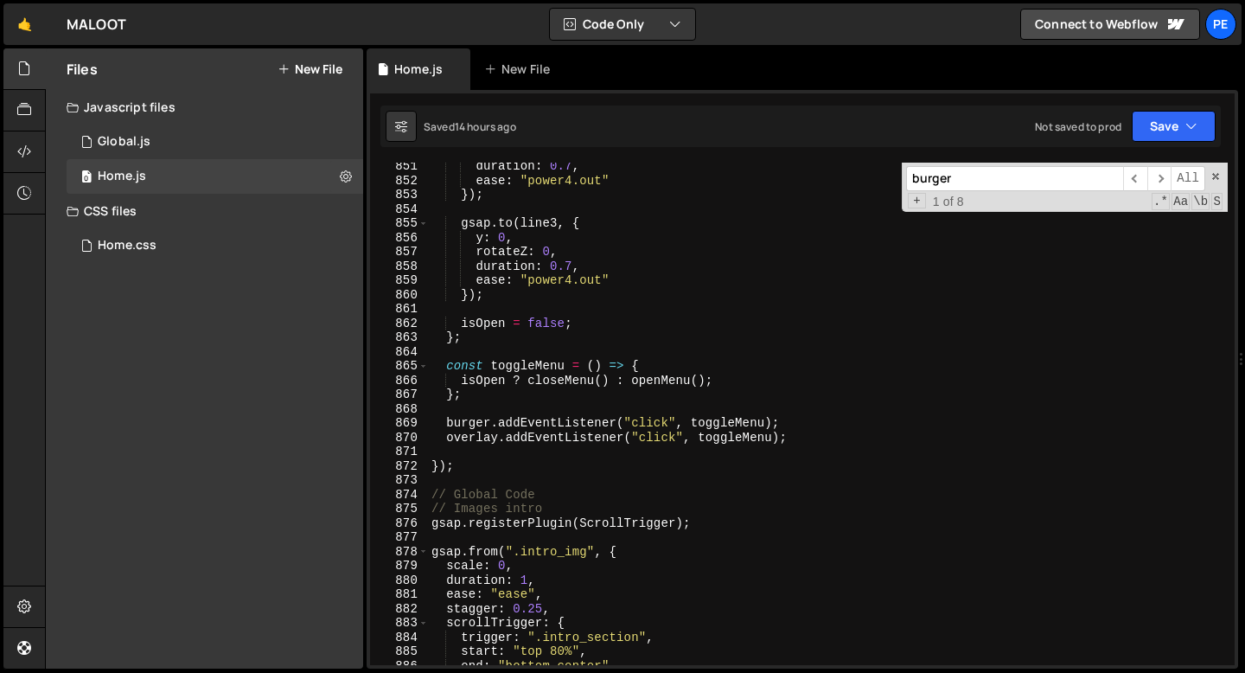
scroll to position [12130, 0]
click at [565, 455] on div "duration : 0.7 , ease : "power4.out" }) ; gsap . to ( line3 , { y : 0 , rotateZ…" at bounding box center [828, 424] width 800 height 531
click at [1216, 181] on span at bounding box center [1216, 176] width 12 height 12
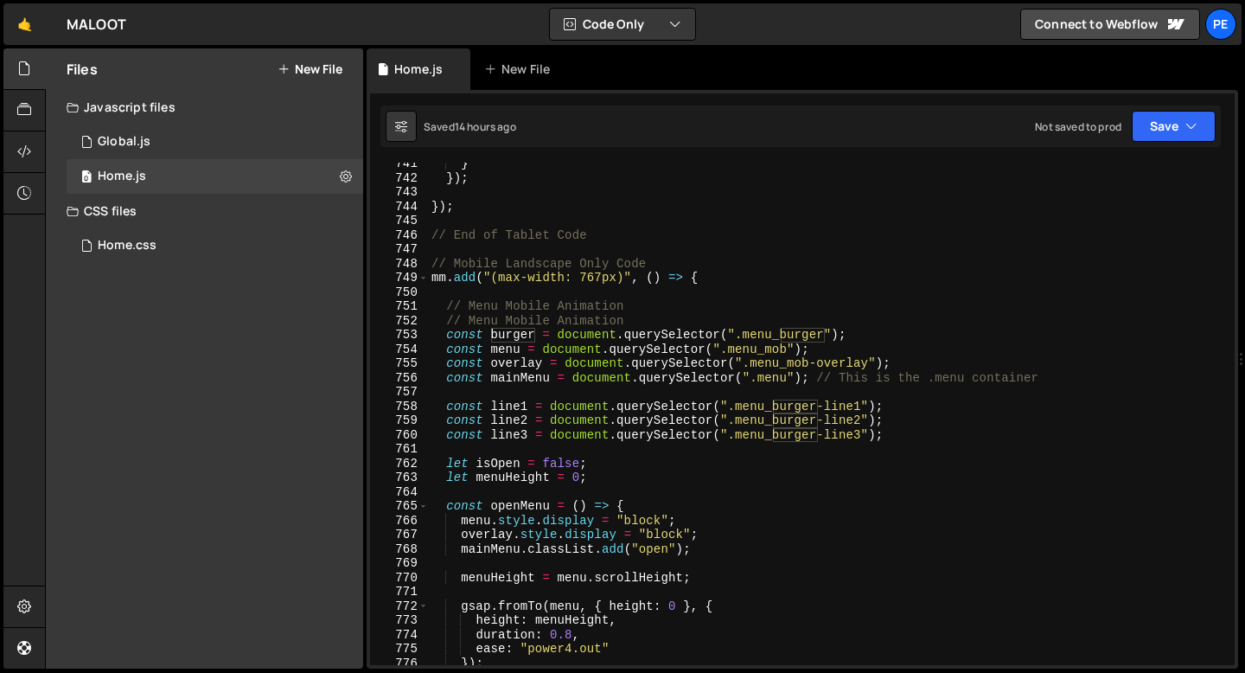
scroll to position [10539, 0]
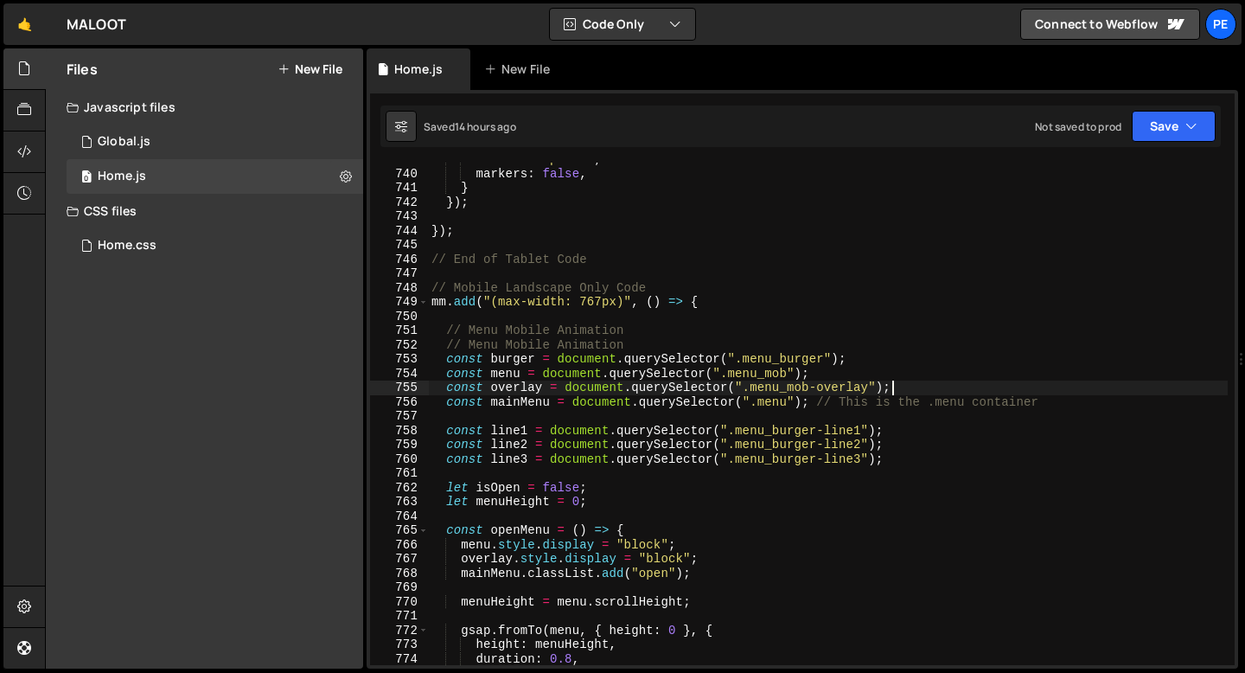
click at [900, 386] on div "start : "top 90%" , markers : false , } }) ; }) ; // End of Tablet Code // Mobi…" at bounding box center [828, 417] width 800 height 531
type textarea "const overlay = document.querySelector(".menu_mob-overlay");"
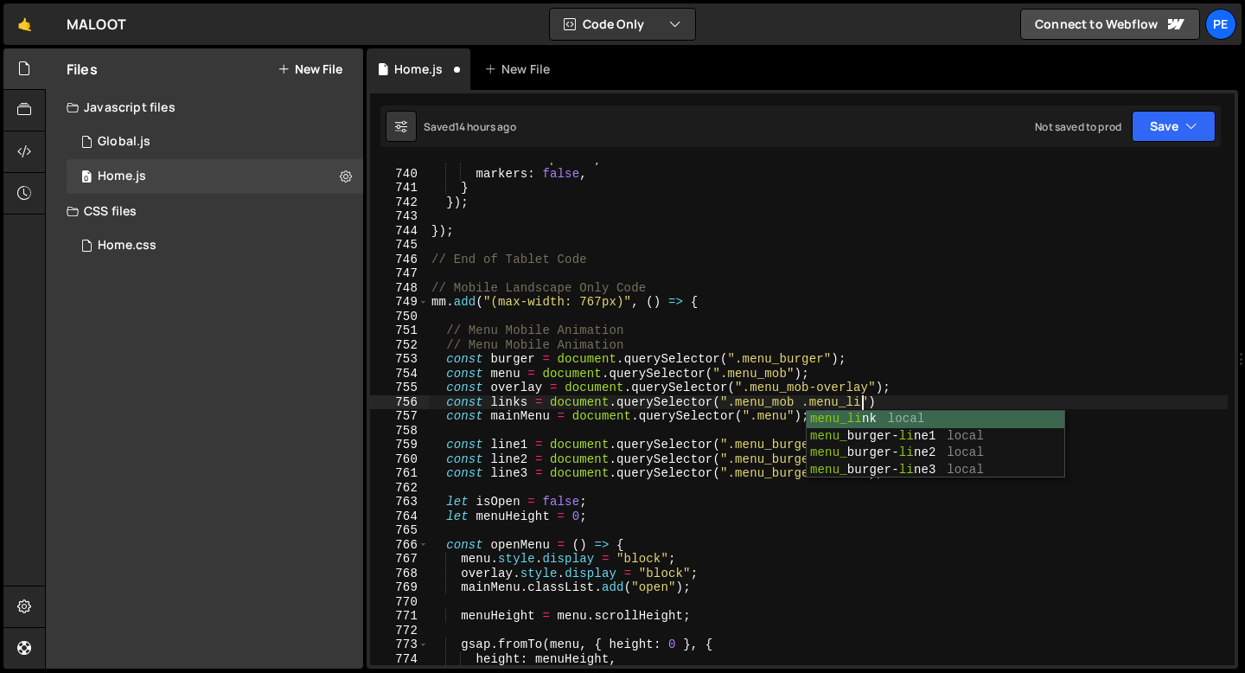
scroll to position [0, 30]
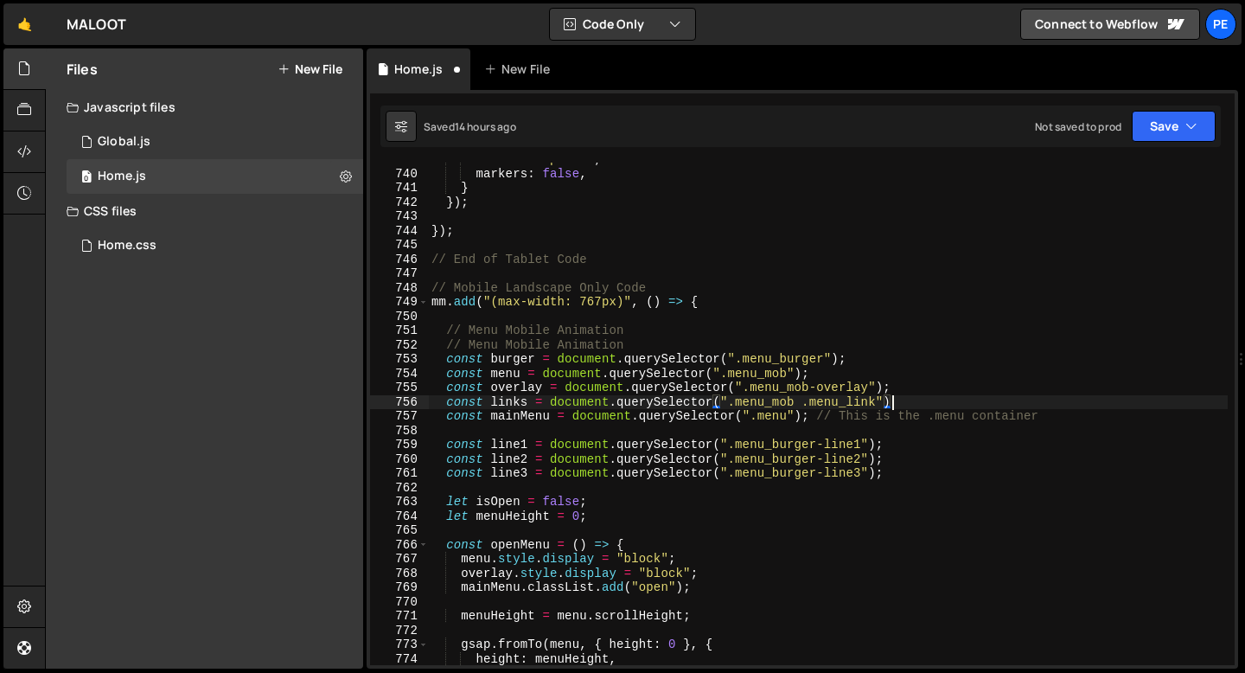
click at [900, 397] on div "start : "top 90%" , markers : false , } }) ; }) ; // End of Tablet Code // Mobi…" at bounding box center [828, 417] width 800 height 531
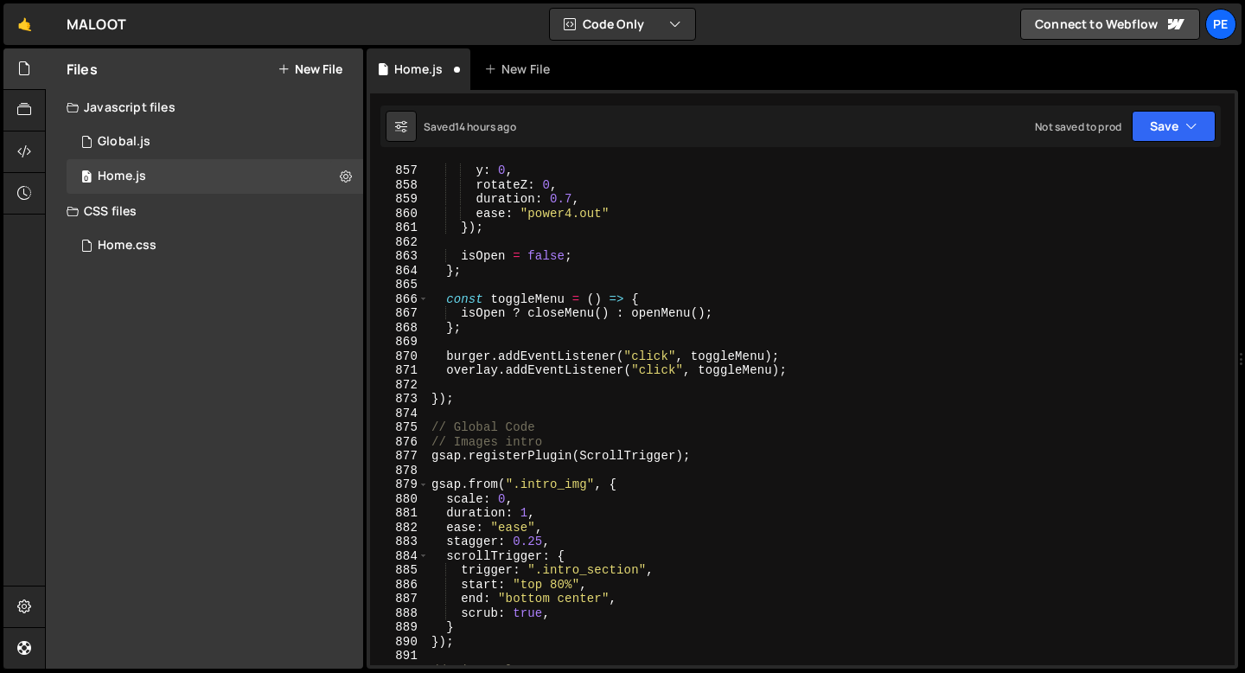
scroll to position [12211, 0]
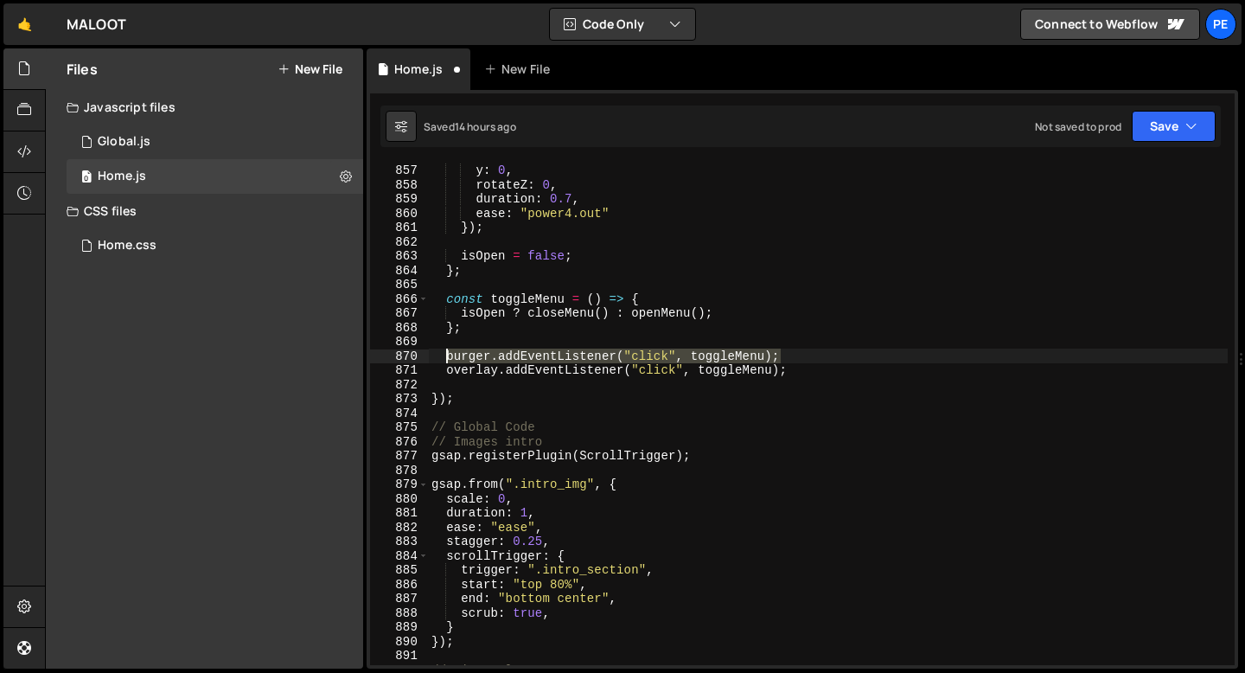
drag, startPoint x: 786, startPoint y: 353, endPoint x: 447, endPoint y: 349, distance: 338.9
click at [446, 352] on div "gsap . to ( line3 , { y : 0 , rotateZ : 0 , duration : 0.7 , ease : "power4.out…" at bounding box center [828, 414] width 800 height 531
type textarea "burger.addEventListener("click", toggleMenu);"
click at [783, 354] on div "gsap . to ( line3 , { y : 0 , rotateZ : 0 , duration : 0.7 , ease : "power4.out…" at bounding box center [828, 414] width 800 height 502
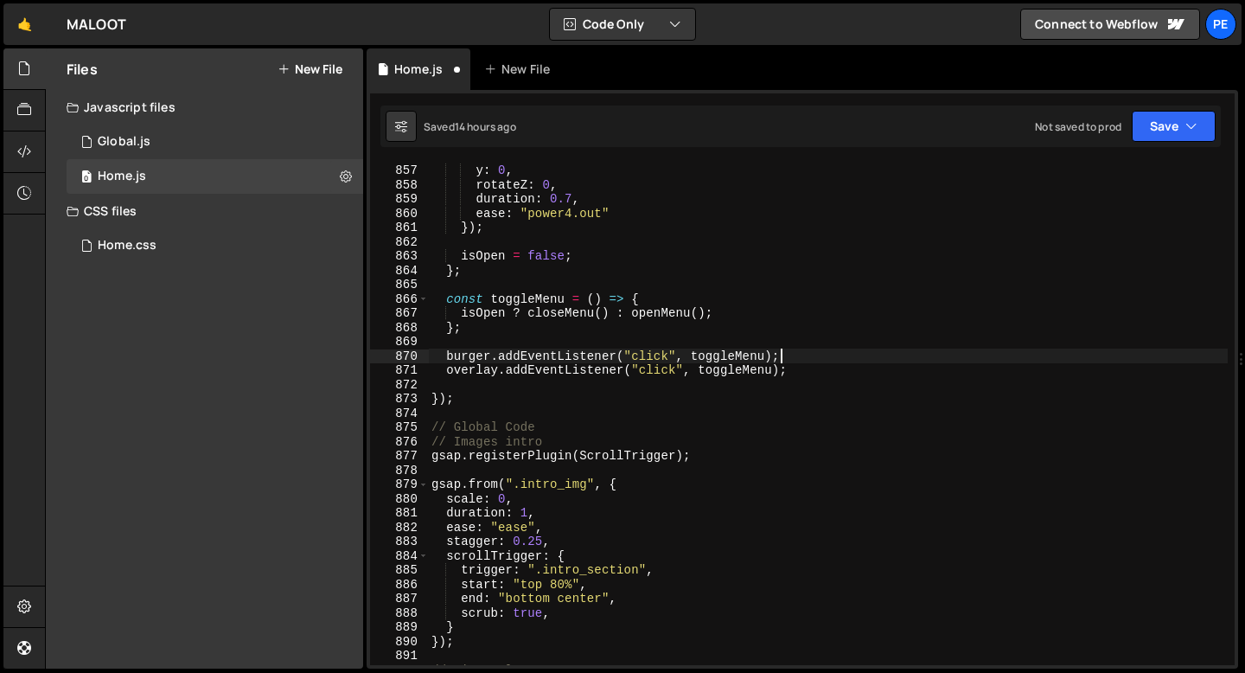
scroll to position [0, 0]
paste textarea "burger.addEventListener("click", toggleMenu);"
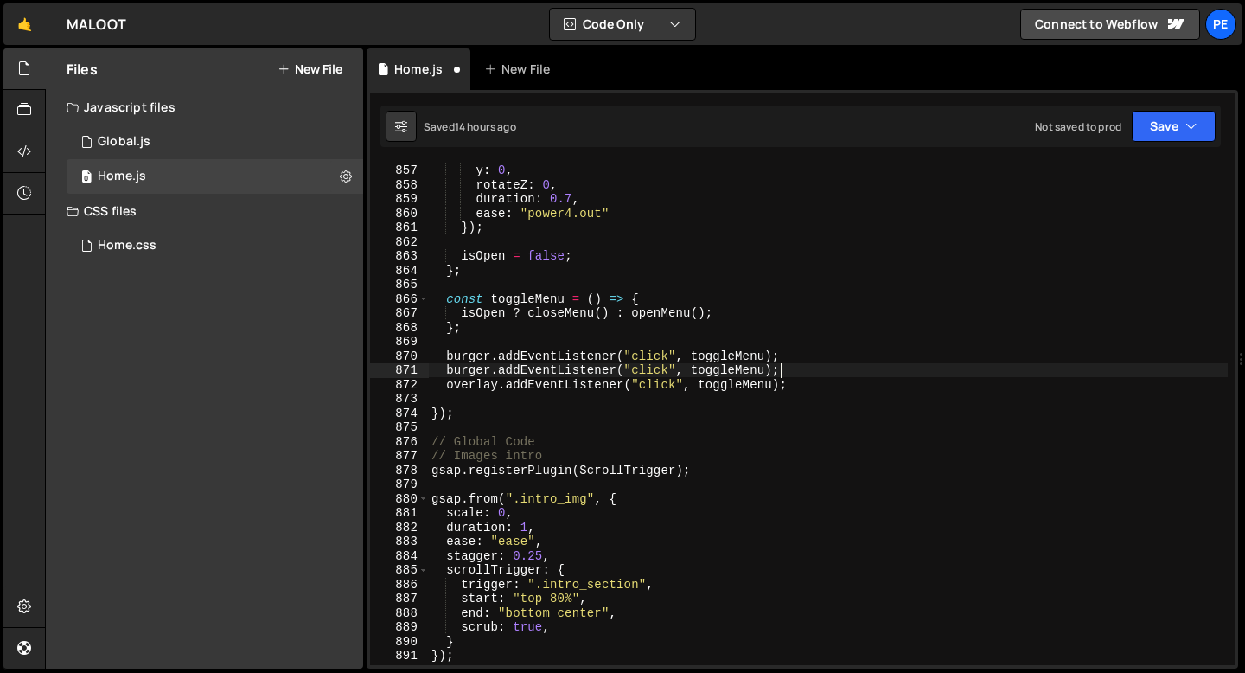
click at [458, 370] on div "gsap . to ( line3 , { y : 0 , rotateZ : 0 , duration : 0.7 , ease : "power4.out…" at bounding box center [828, 414] width 800 height 531
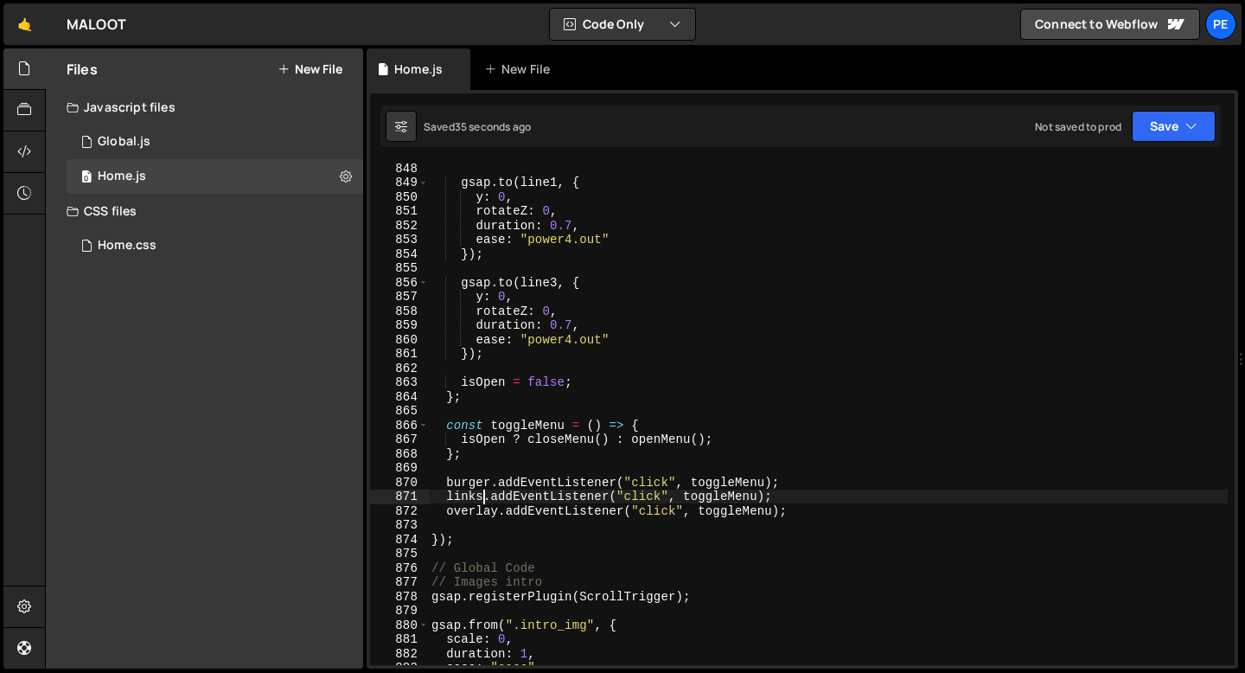
scroll to position [12267, 0]
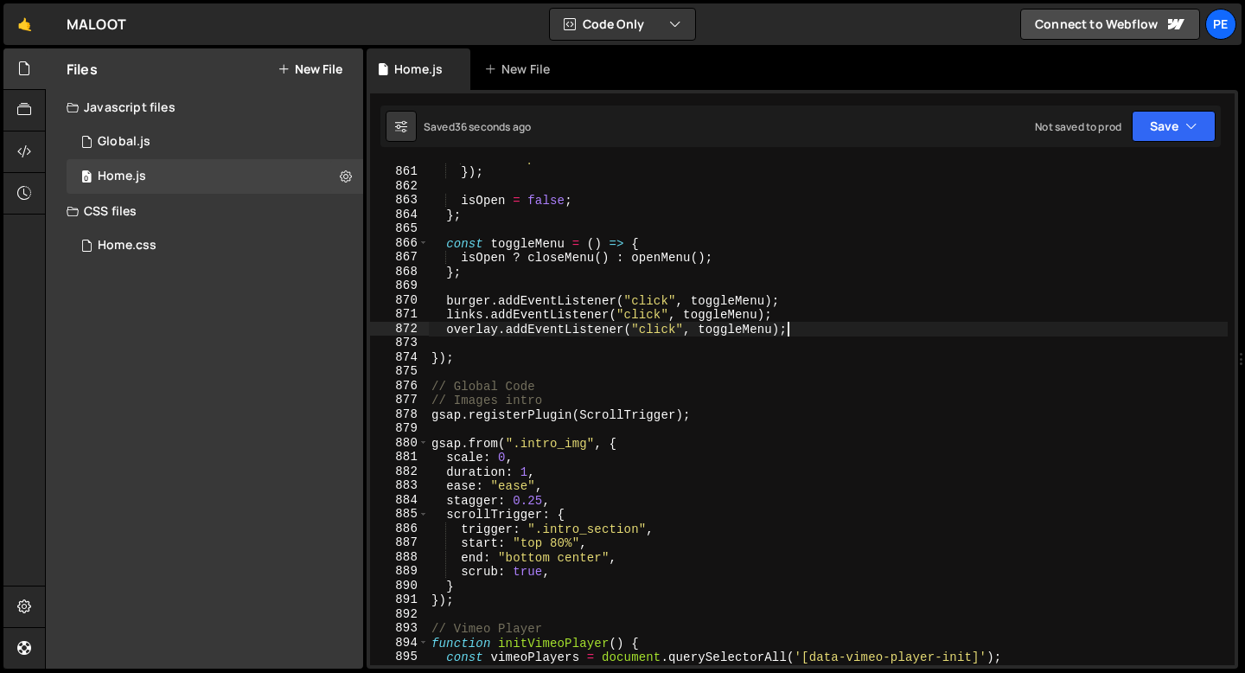
click at [801, 332] on div "ease : "power4.out" }) ; isOpen = false ; } ; const toggleMenu = ( ) => { isOpe…" at bounding box center [828, 415] width 800 height 531
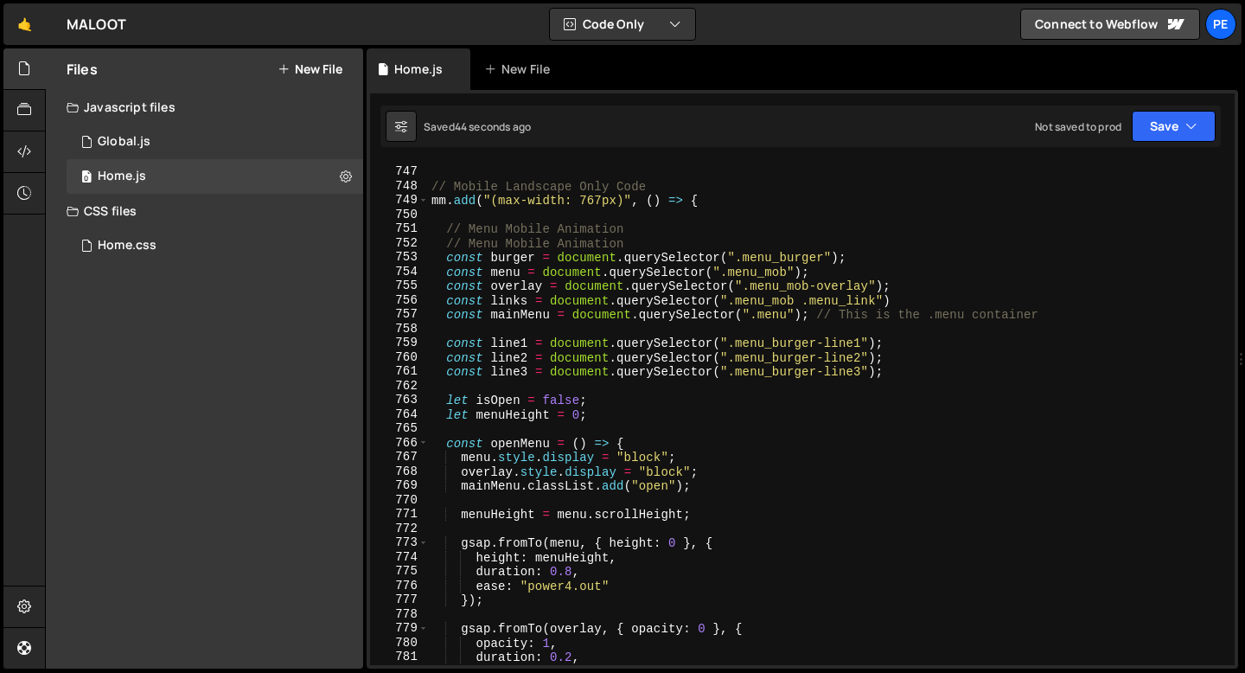
scroll to position [10638, 0]
click at [643, 244] on div "// End of Tablet Code // Mobile Landscape Only Code mm . add ( "(max-width: 767…" at bounding box center [828, 418] width 800 height 531
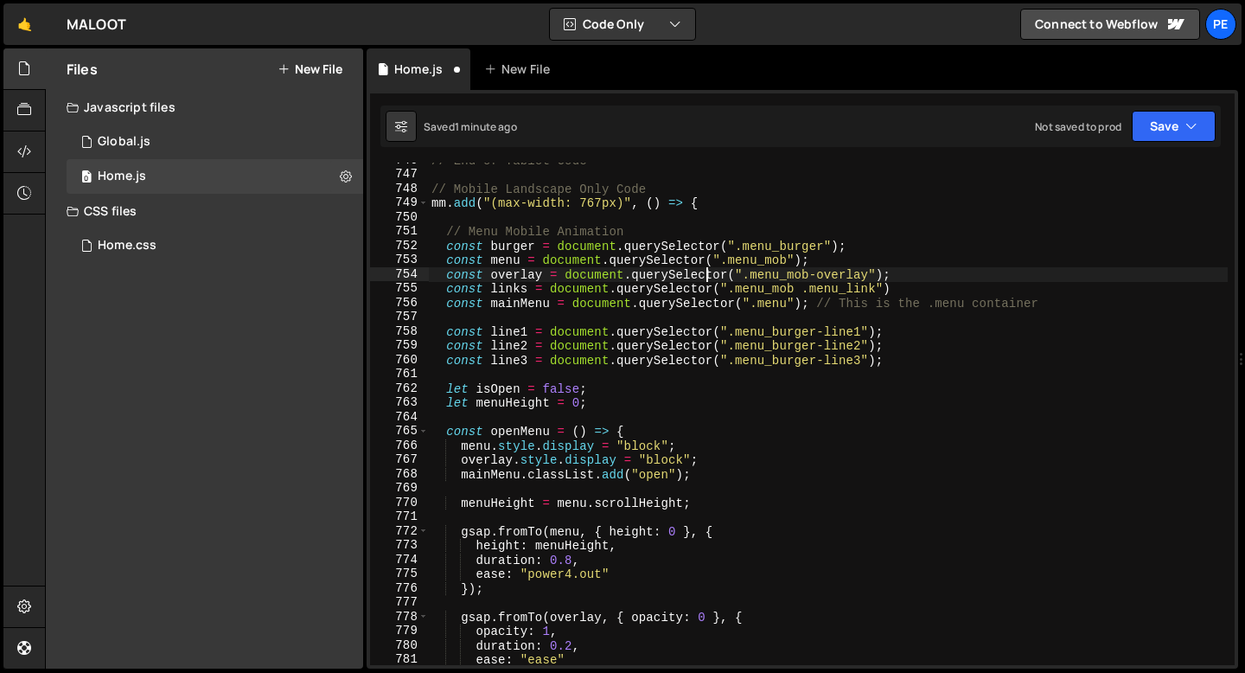
click at [707, 274] on div "// End of Tablet Code // Mobile Landscape Only Code mm . add ( "(max-width: 767…" at bounding box center [828, 418] width 800 height 531
click at [700, 274] on div "// End of Tablet Code // Mobile Landscape Only Code mm . add ( "(max-width: 767…" at bounding box center [828, 414] width 800 height 502
click at [700, 273] on div "// End of Tablet Code // Mobile Landscape Only Code mm . add ( "(max-width: 767…" at bounding box center [828, 418] width 800 height 531
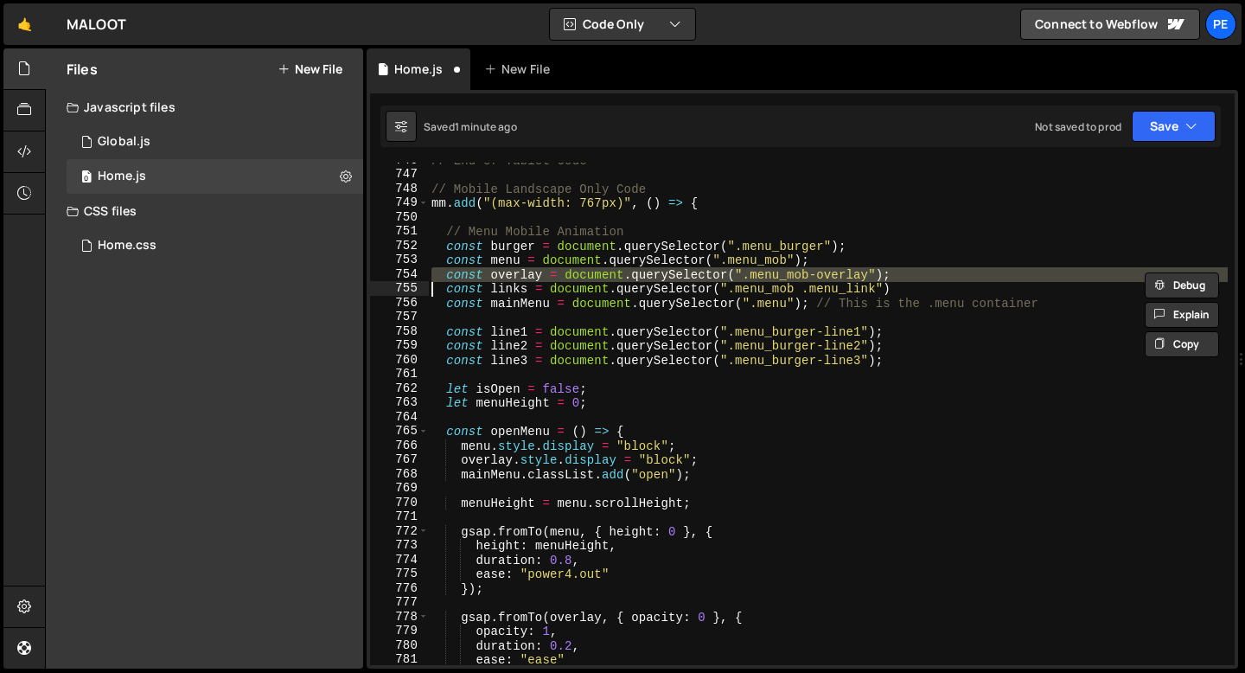
click at [961, 275] on div "// End of Tablet Code // Mobile Landscape Only Code mm . add ( "(max-width: 767…" at bounding box center [828, 418] width 800 height 531
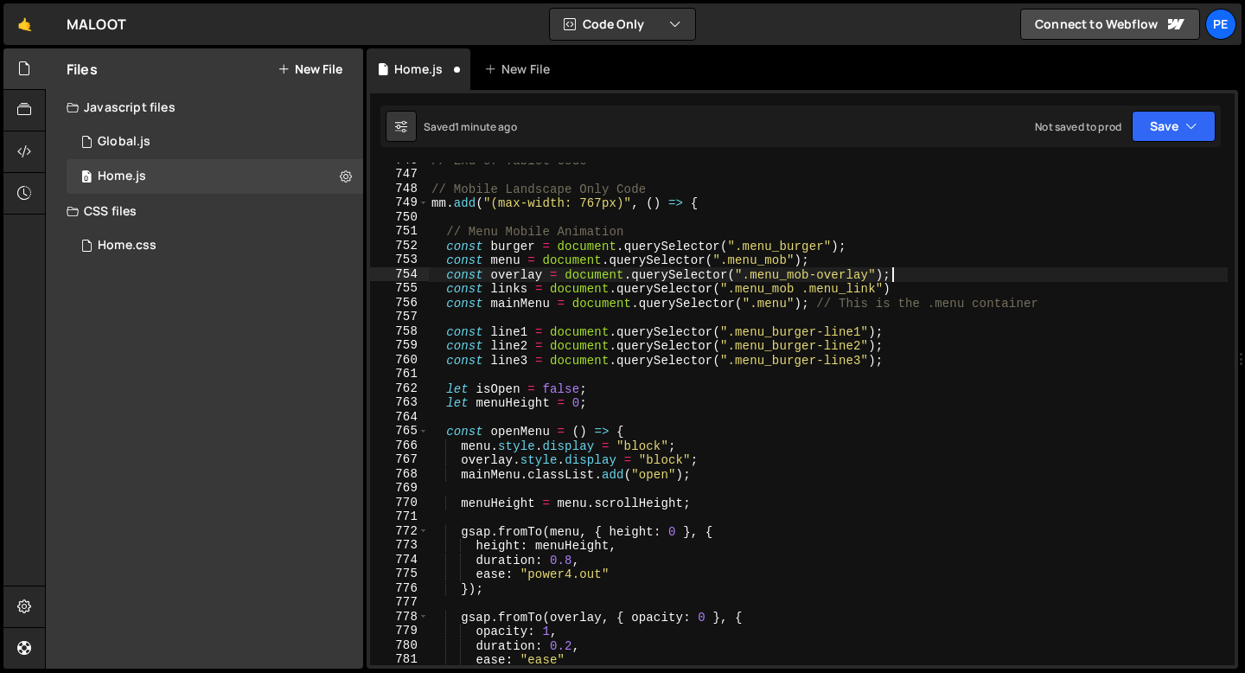
click at [945, 281] on div "// End of Tablet Code // Mobile Landscape Only Code mm . add ( "(max-width: 767…" at bounding box center [828, 418] width 800 height 531
click at [937, 283] on div "// End of Tablet Code // Mobile Landscape Only Code mm . add ( "(max-width: 767…" at bounding box center [828, 418] width 800 height 531
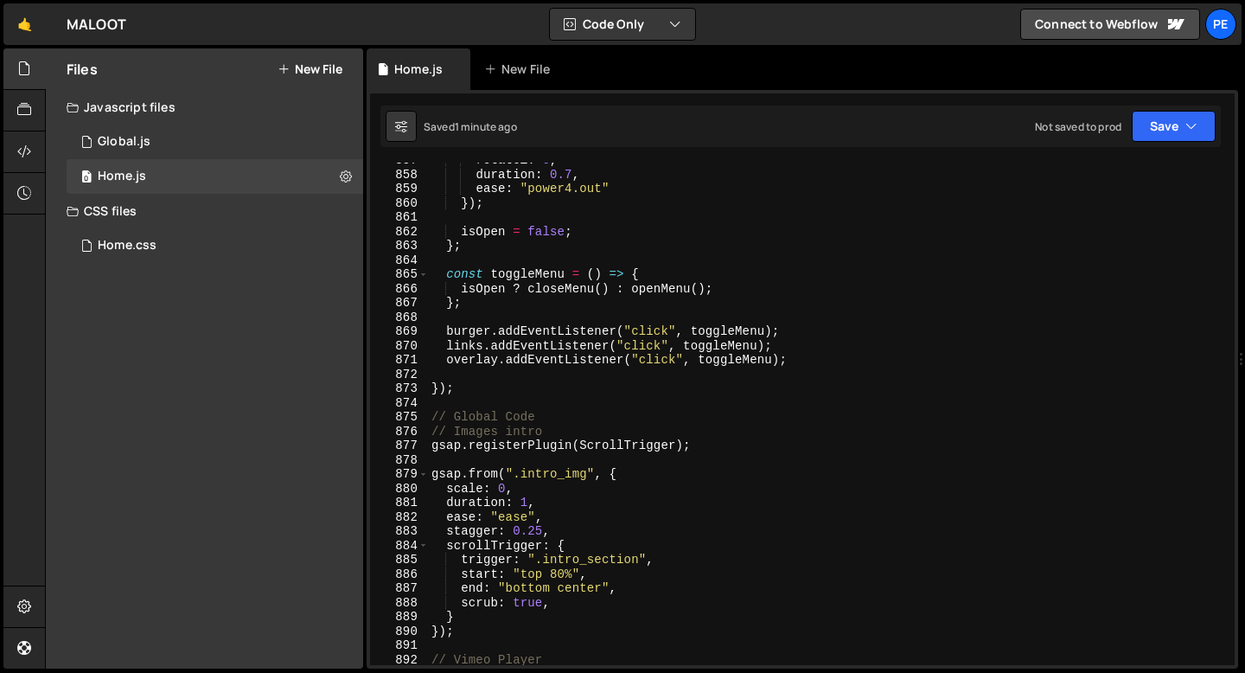
scroll to position [12221, 0]
click at [474, 390] on div "rotateZ : 0 , duration : 0.7 , ease : "power4.out" }) ; isOpen = false ; } ; co…" at bounding box center [828, 418] width 800 height 531
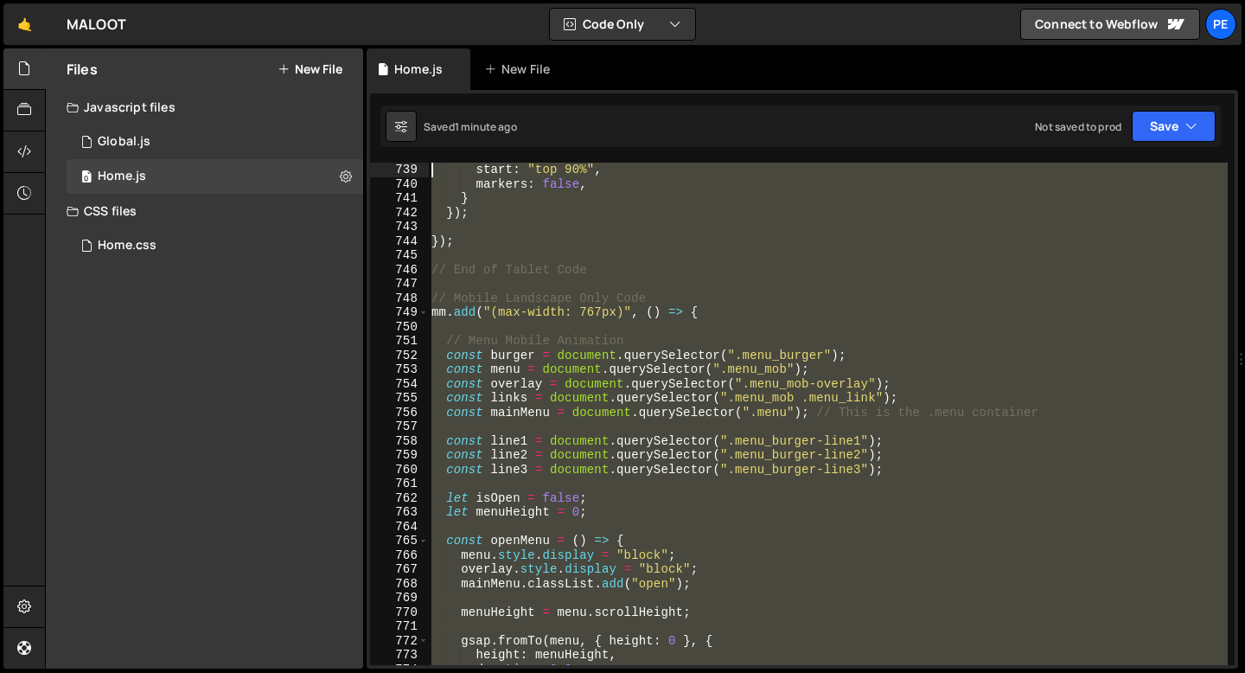
scroll to position [10443, 0]
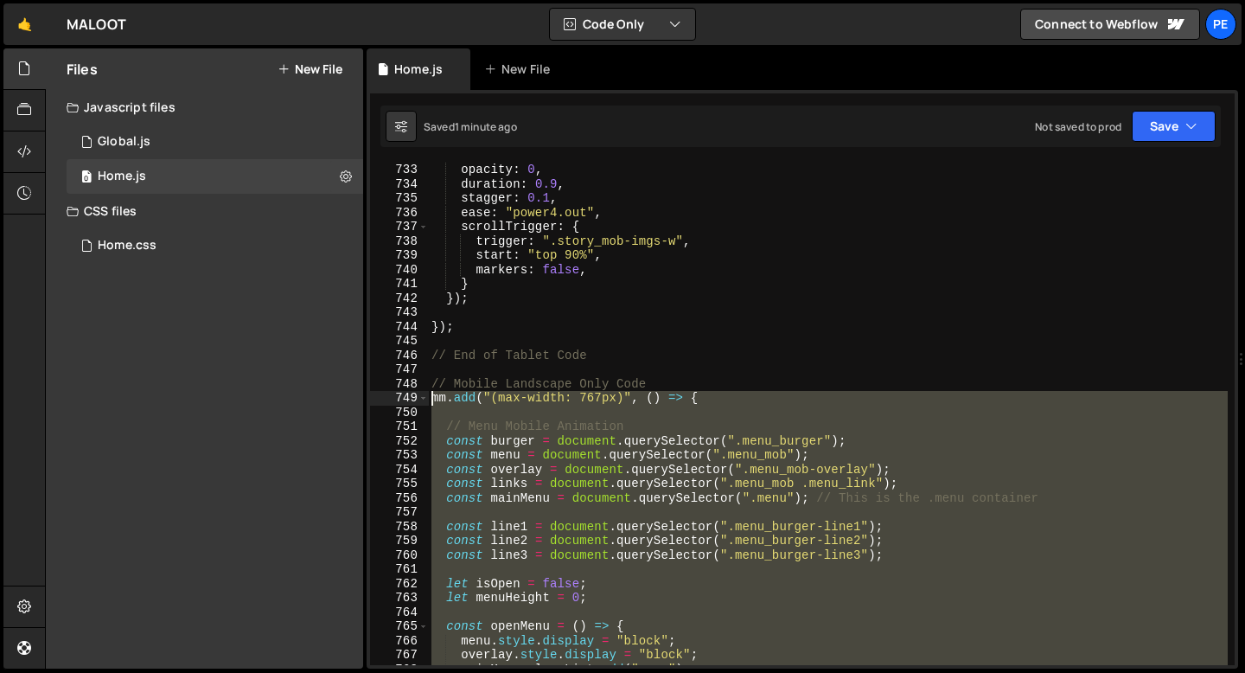
drag, startPoint x: 465, startPoint y: 393, endPoint x: 403, endPoint y: 405, distance: 63.3
click at [403, 405] on div "}); 733 734 735 736 737 738 739 740 741 742 743 744 745 746 747 748 749 750 751…" at bounding box center [802, 414] width 865 height 502
click at [602, 494] on div "opacity : 0 , duration : 0.9 , stagger : 0.1 , ease : "power4.out" , scrollTrig…" at bounding box center [828, 428] width 800 height 531
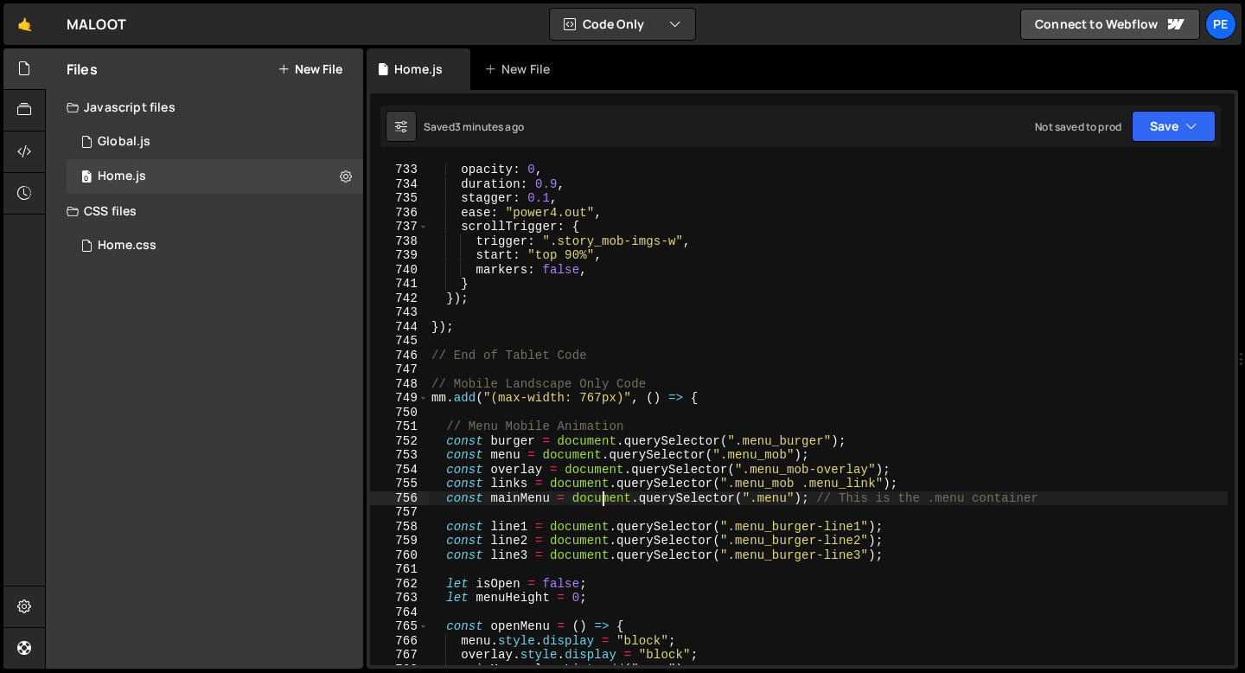
click at [602, 484] on div "opacity : 0 , duration : 0.9 , stagger : 0.1 , ease : "power4.out" , scrollTrig…" at bounding box center [828, 428] width 800 height 531
click at [602, 483] on div "opacity : 0 , duration : 0.9 , stagger : 0.1 , ease : "power4.out" , scrollTrig…" at bounding box center [828, 428] width 800 height 531
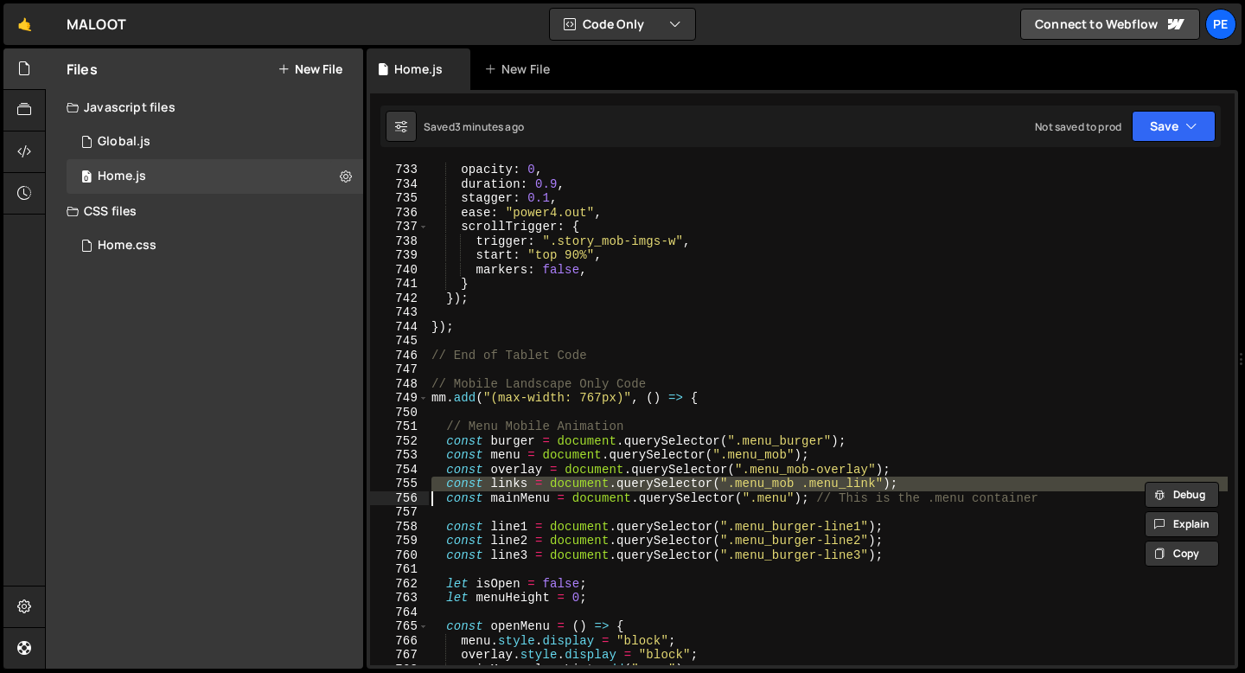
paste textarea
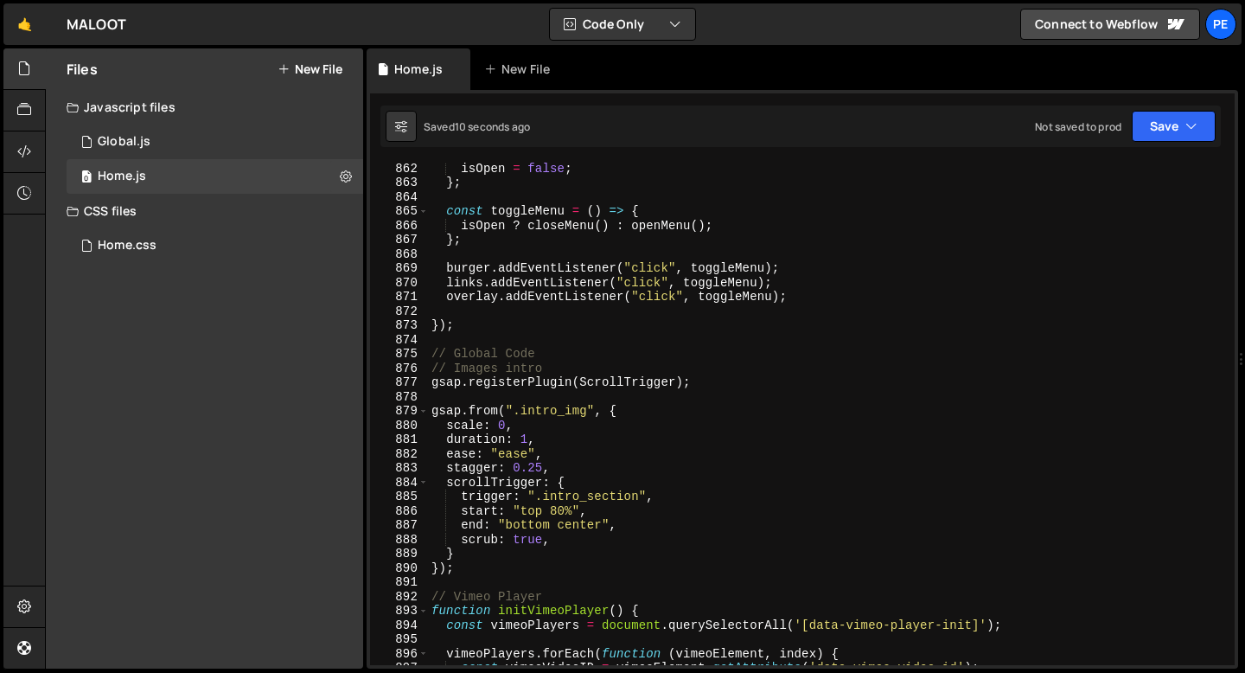
scroll to position [12322, 0]
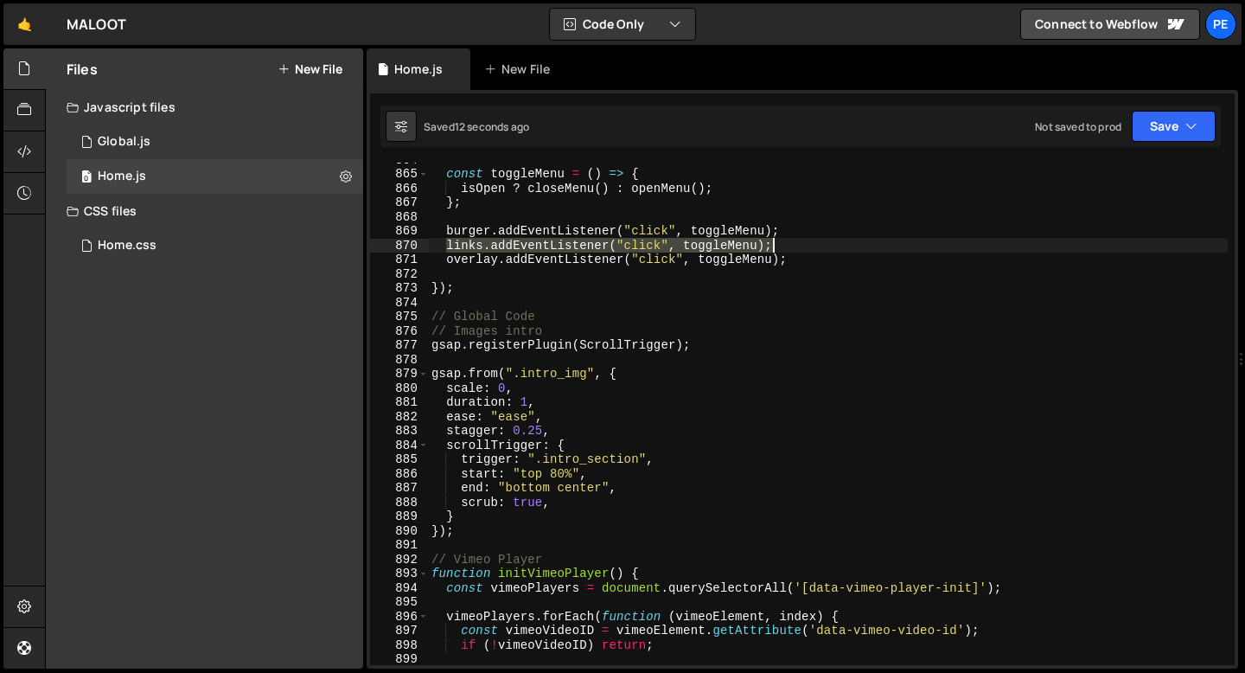
drag, startPoint x: 449, startPoint y: 246, endPoint x: 872, endPoint y: 246, distance: 422.8
click at [872, 246] on div "const toggleMenu = ( ) => { isOpen ? closeMenu ( ) : openMenu ( ) ; } ; burger …" at bounding box center [828, 417] width 800 height 531
paste textarea "}"
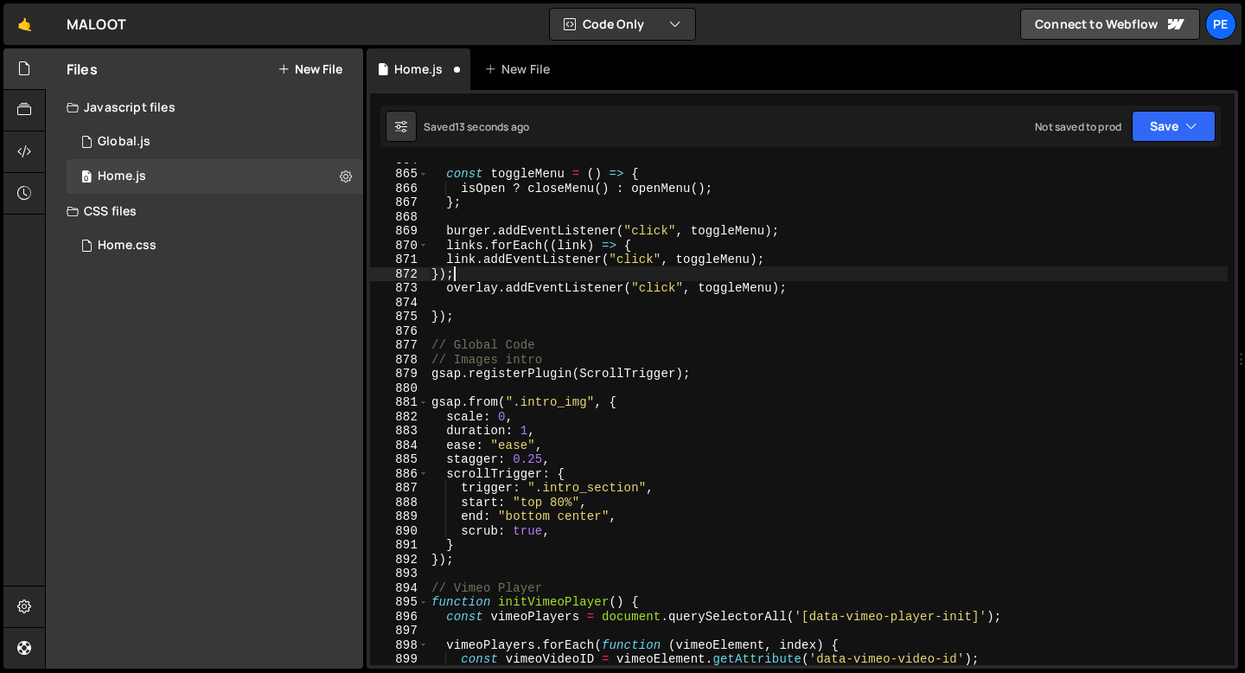
type textarea "});"
